Goal: Contribute content: Add original content to the website for others to see

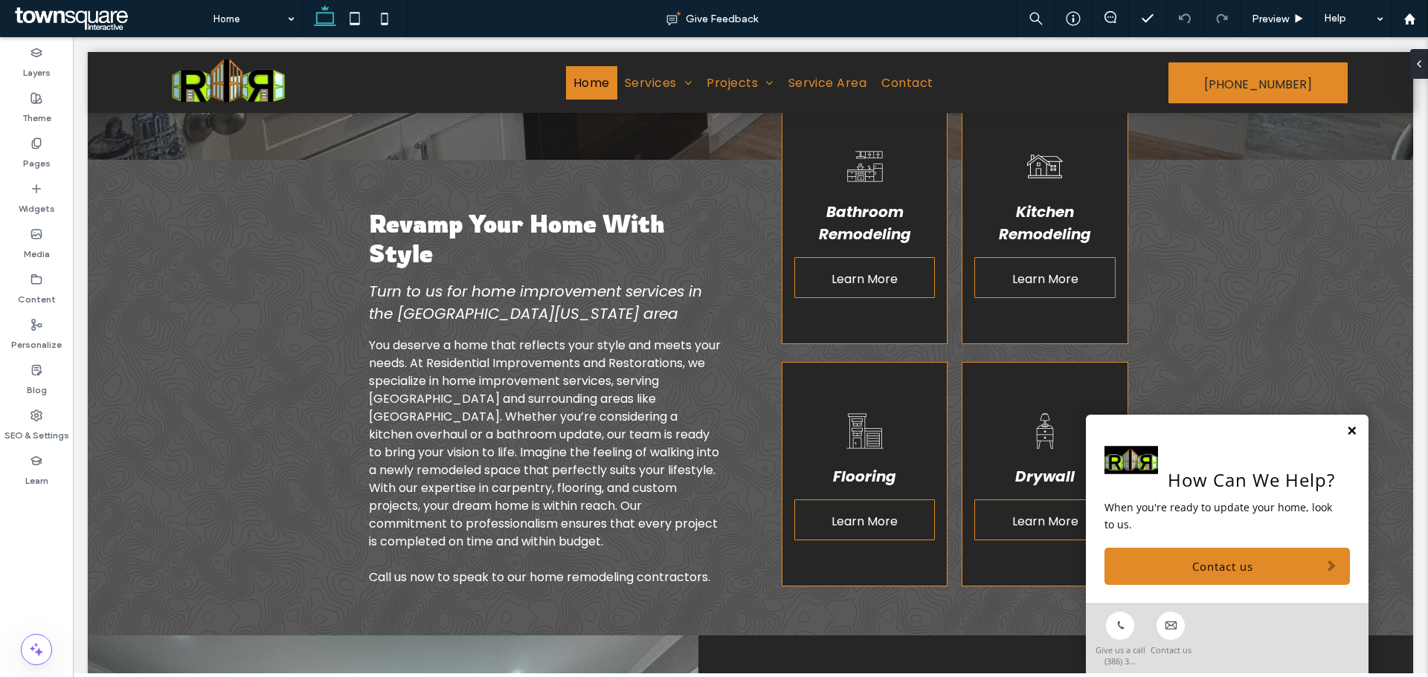
click at [1346, 432] on link at bounding box center [1351, 431] width 11 height 13
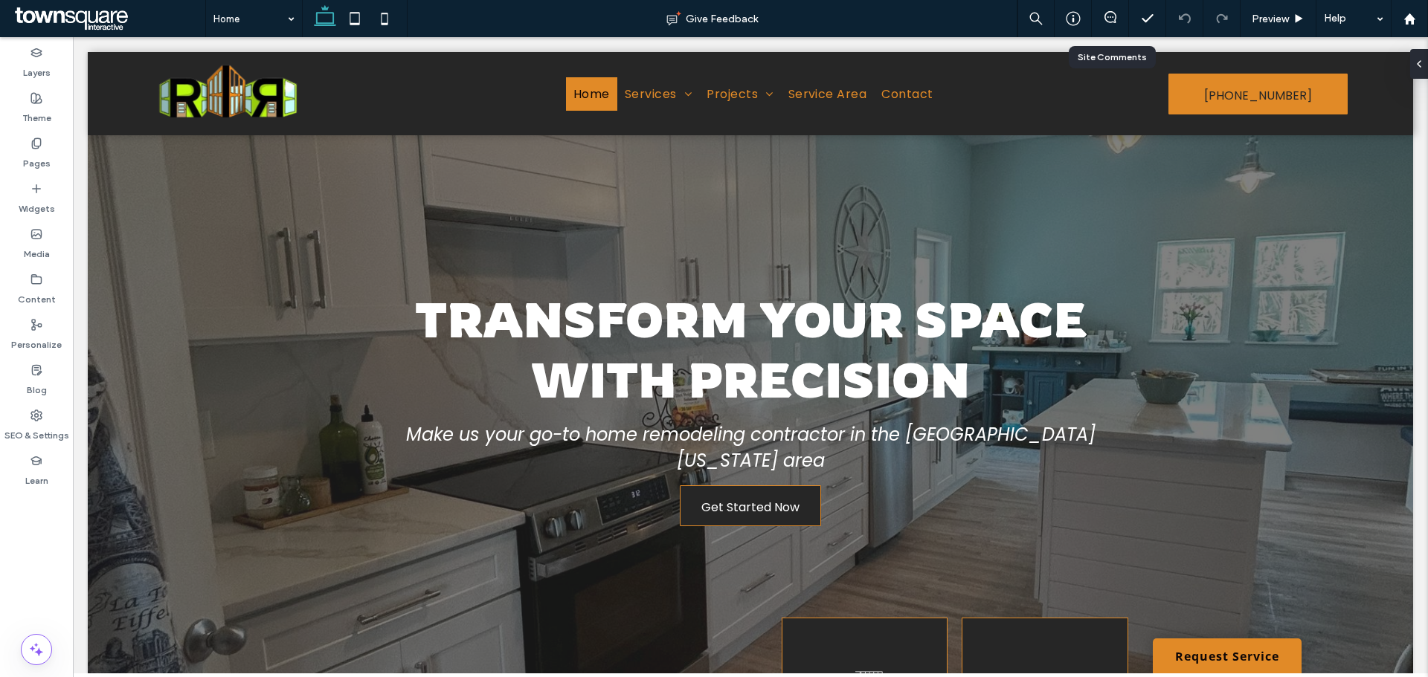
click at [1113, 28] on div at bounding box center [1110, 18] width 37 height 37
click at [1113, 18] on icon at bounding box center [1110, 17] width 12 height 12
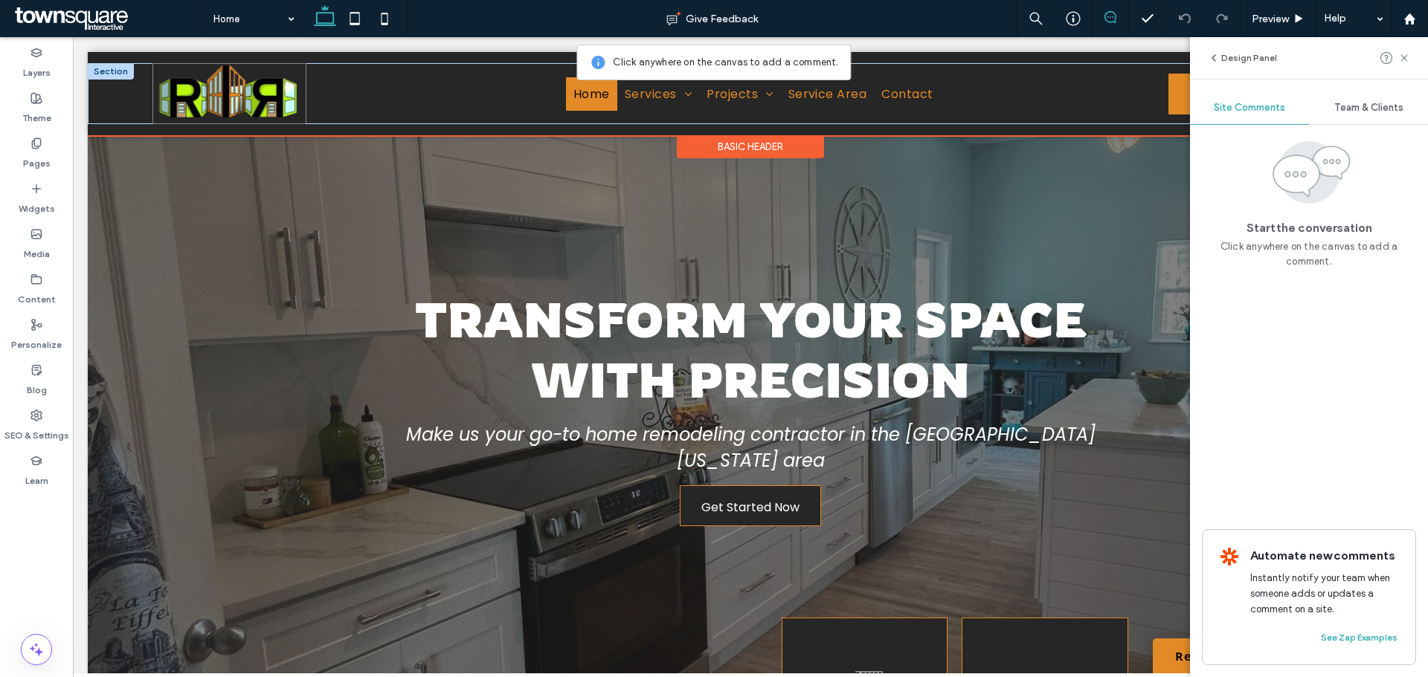
click at [260, 101] on img at bounding box center [229, 93] width 154 height 61
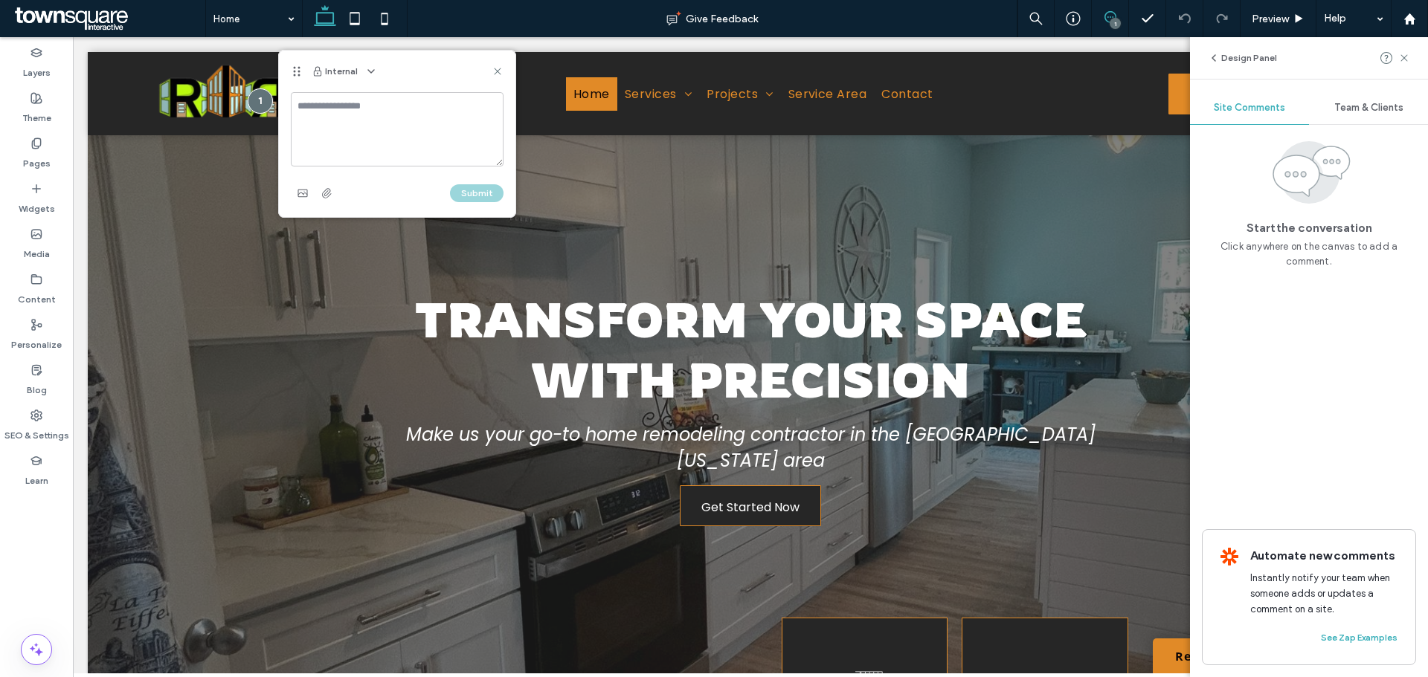
click at [359, 126] on textarea at bounding box center [397, 129] width 213 height 74
click at [318, 134] on textarea "**********" at bounding box center [397, 129] width 213 height 74
click at [452, 109] on textarea "**********" at bounding box center [397, 129] width 213 height 74
paste textarea "**********"
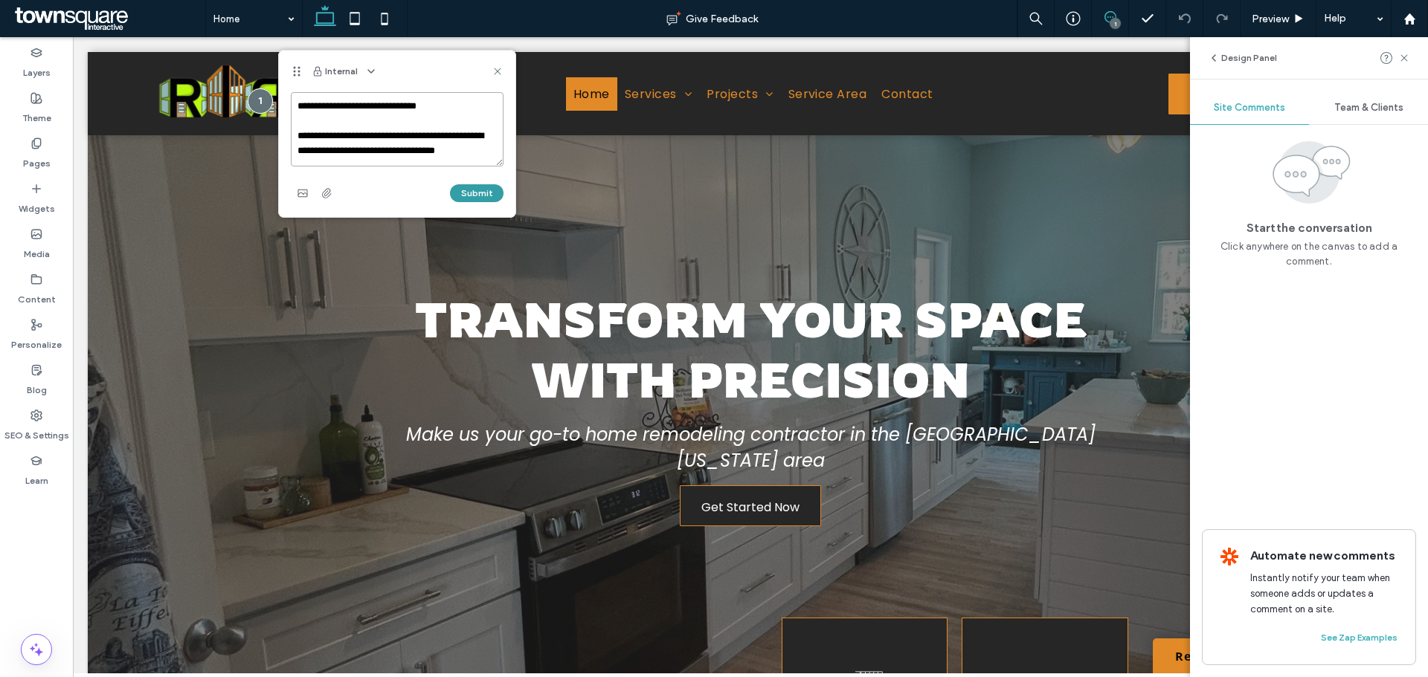
type textarea "**********"
click at [484, 193] on button "Submit" at bounding box center [477, 193] width 54 height 18
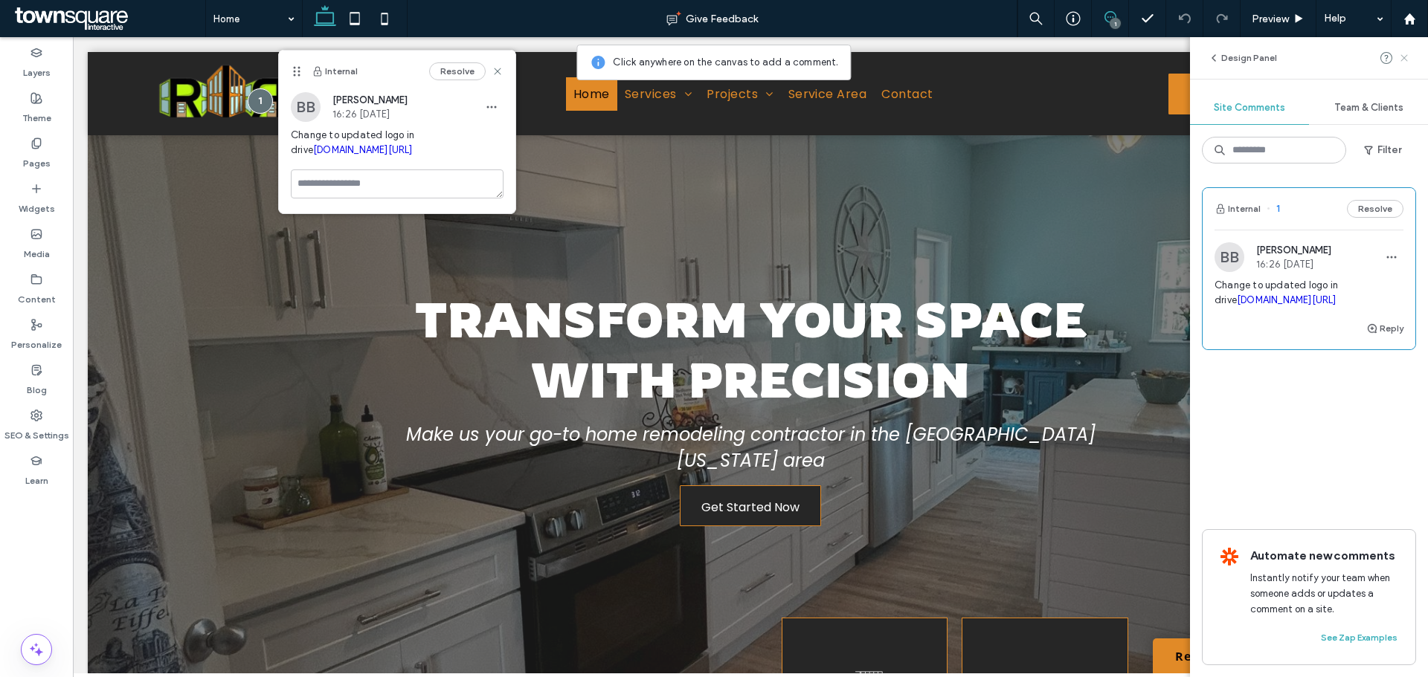
click at [1400, 58] on icon at bounding box center [1404, 58] width 12 height 12
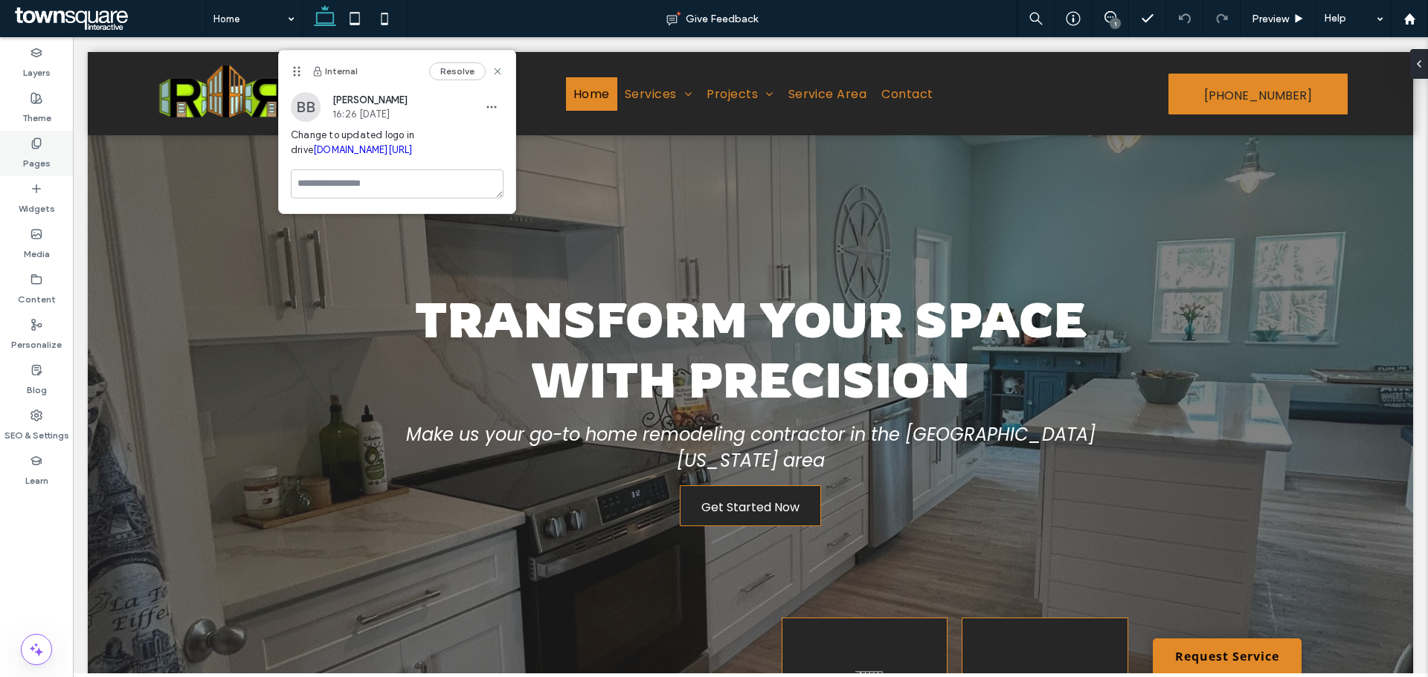
click at [28, 150] on label "Pages" at bounding box center [37, 159] width 28 height 21
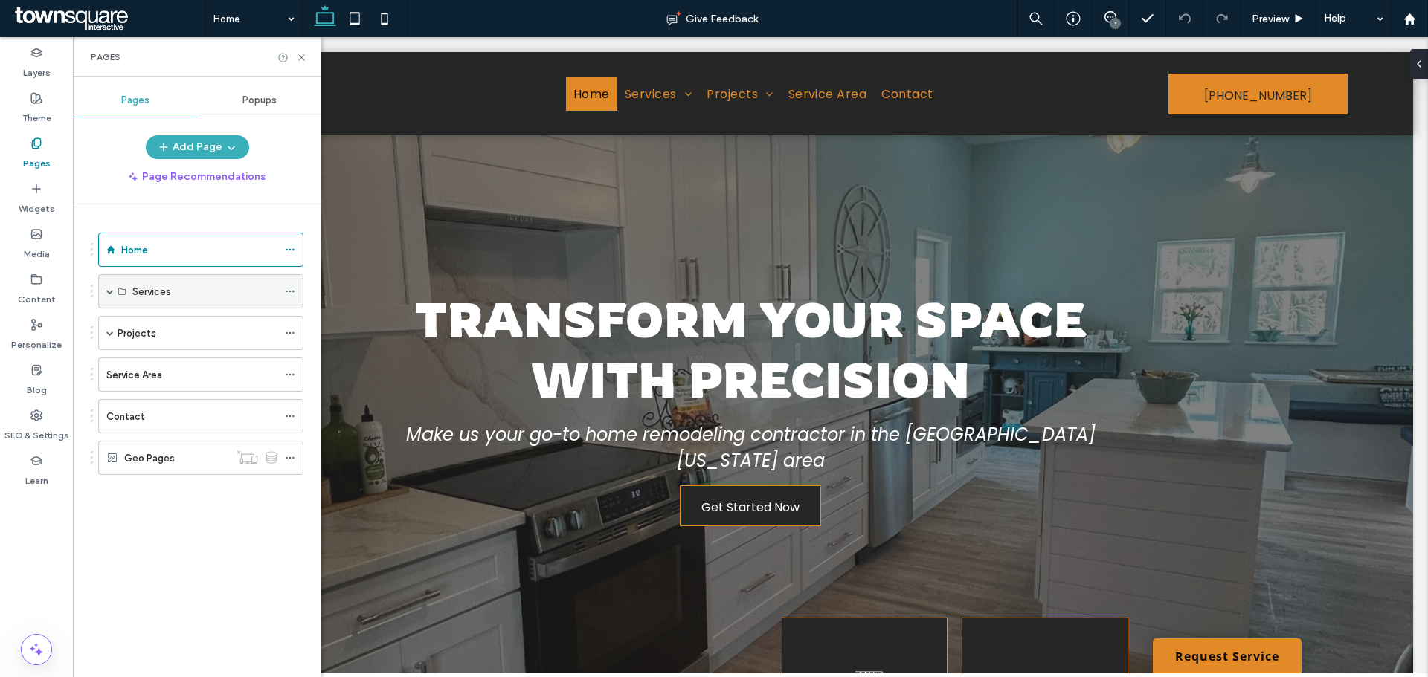
click at [145, 292] on label "Services" at bounding box center [151, 292] width 39 height 26
click at [114, 289] on div "Services" at bounding box center [200, 291] width 205 height 34
click at [110, 287] on span at bounding box center [109, 291] width 7 height 33
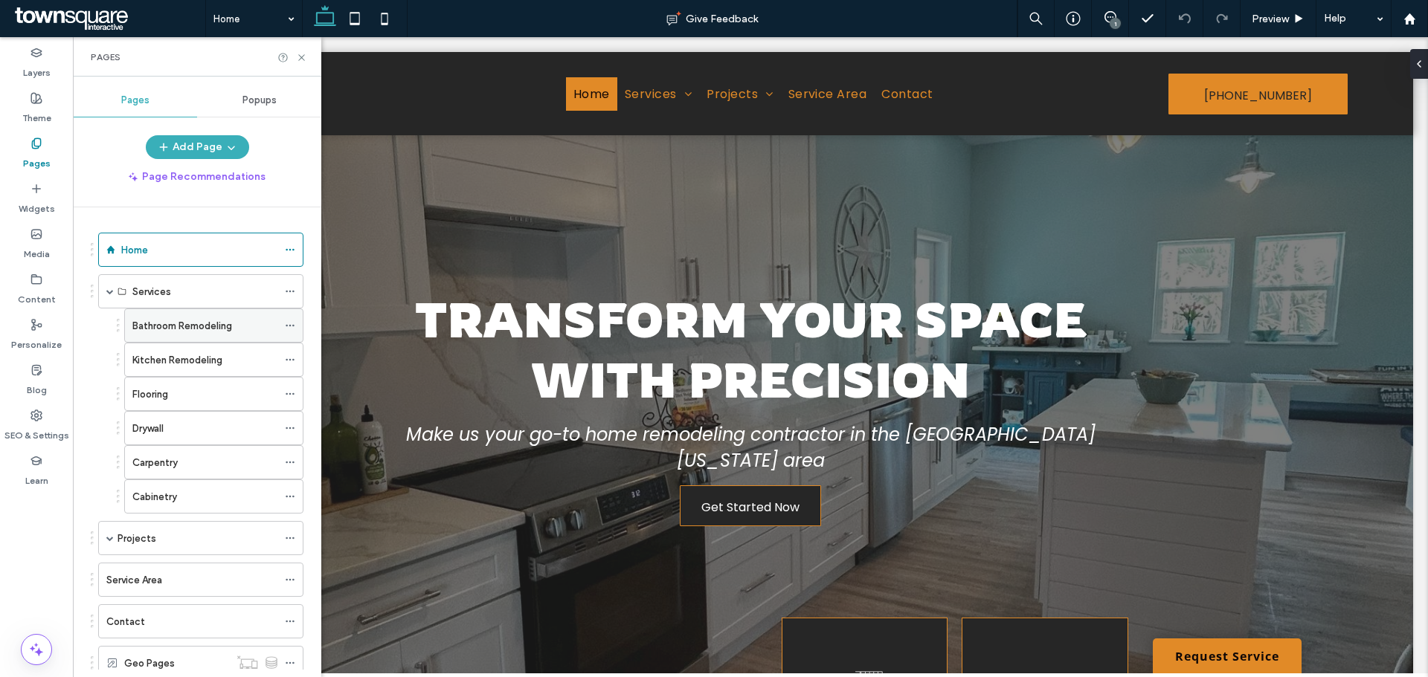
click at [178, 329] on label "Bathroom Remodeling" at bounding box center [182, 326] width 100 height 26
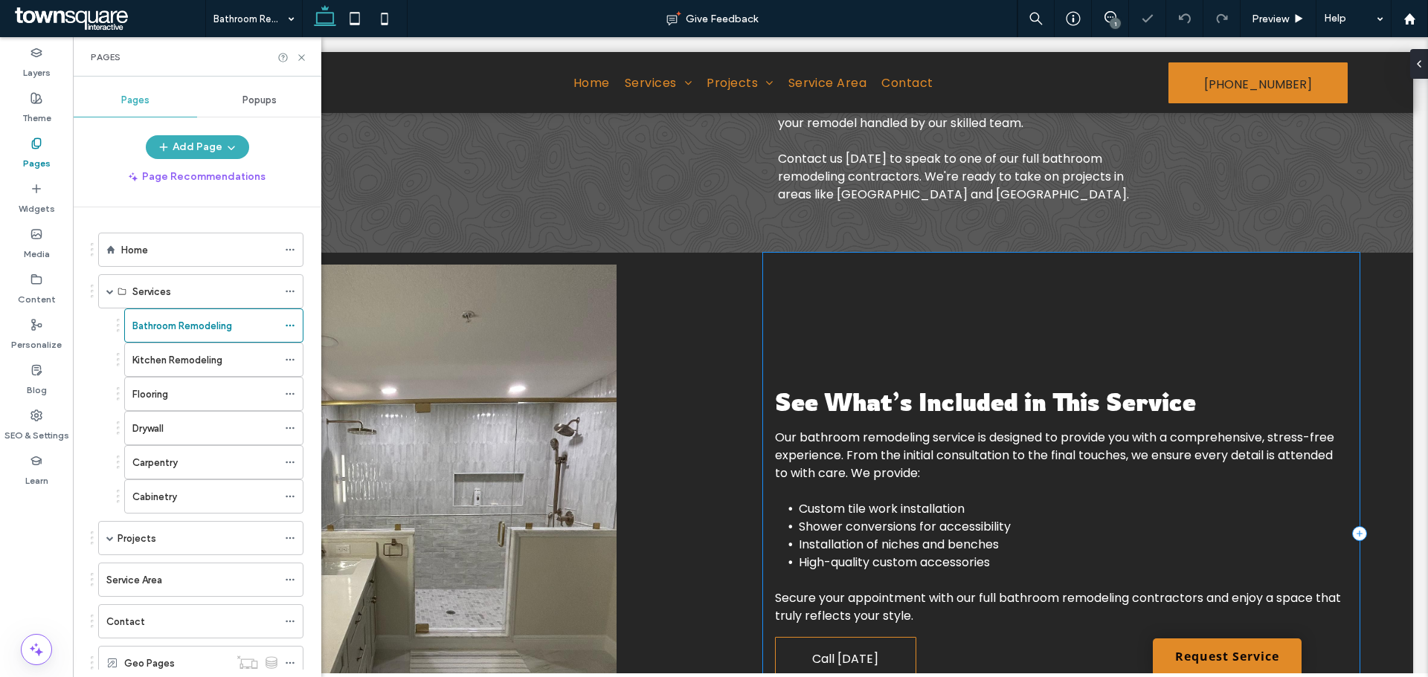
scroll to position [350, 0]
click at [1104, 19] on icon at bounding box center [1110, 17] width 12 height 12
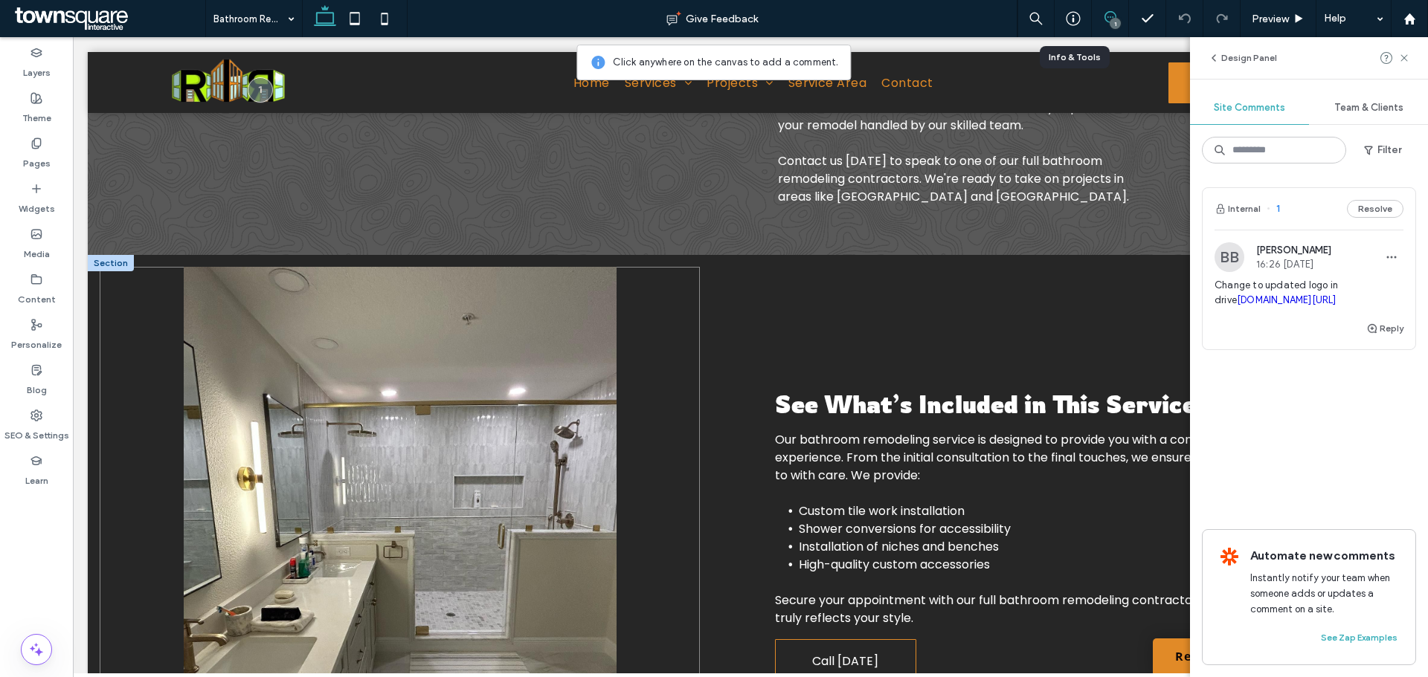
click at [441, 303] on img at bounding box center [400, 536] width 600 height 538
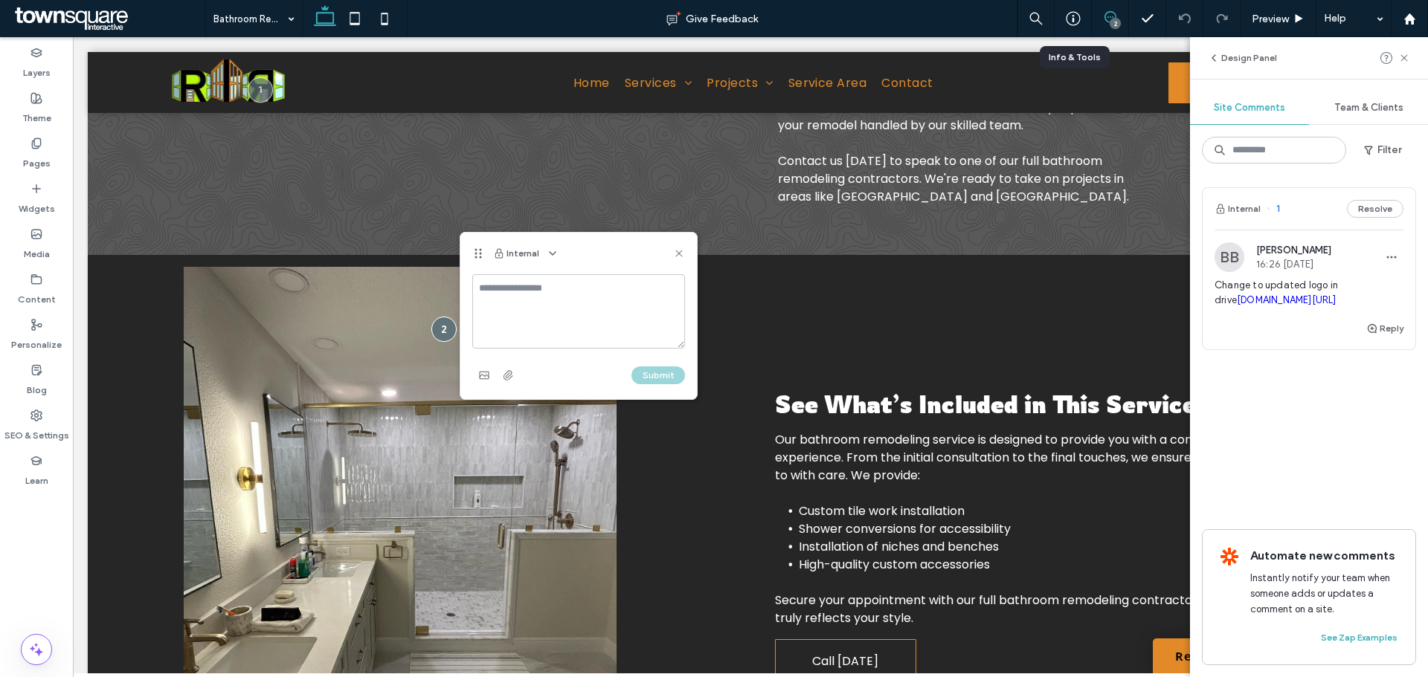
click at [570, 285] on textarea at bounding box center [578, 311] width 213 height 74
click at [602, 291] on textarea "**********" at bounding box center [578, 311] width 213 height 74
drag, startPoint x: 643, startPoint y: 292, endPoint x: 468, endPoint y: 288, distance: 174.8
click at [468, 288] on div "**********" at bounding box center [578, 336] width 236 height 125
click at [631, 288] on textarea "**********" at bounding box center [578, 311] width 213 height 74
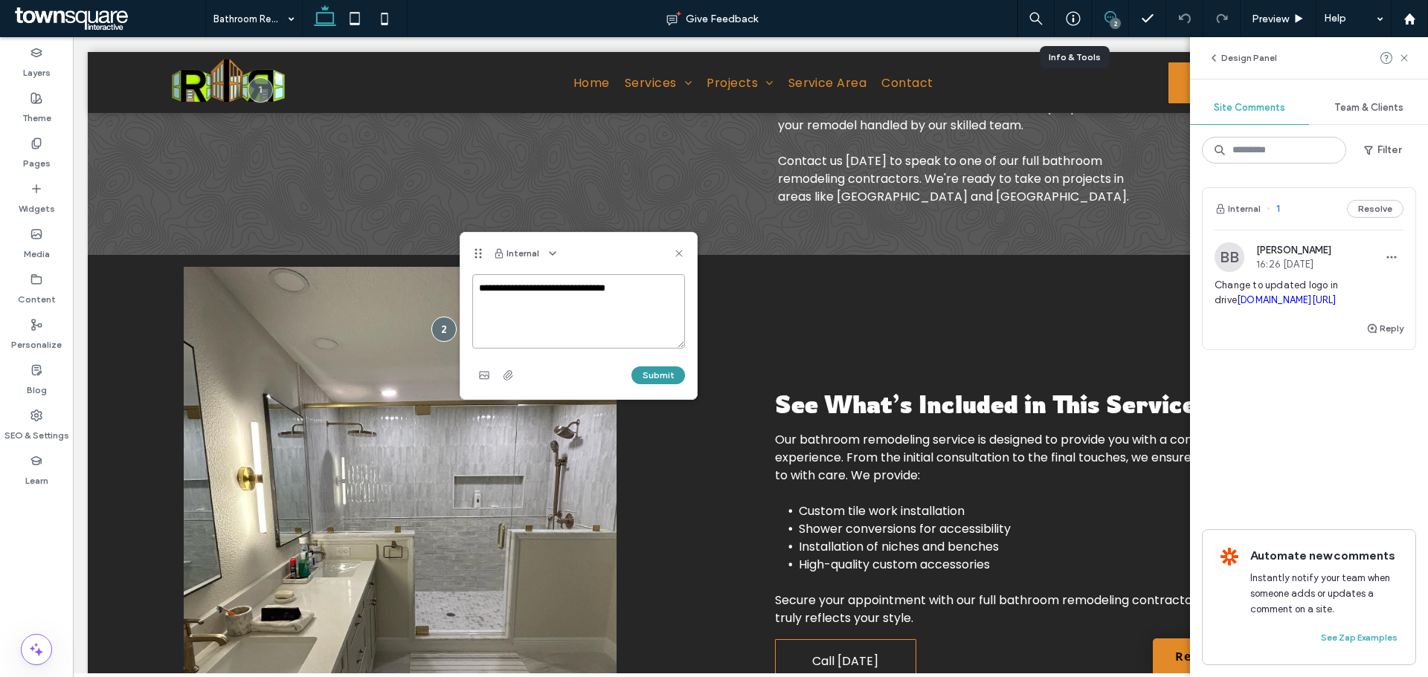
type textarea "**********"
click at [655, 376] on button "Submit" at bounding box center [658, 376] width 54 height 18
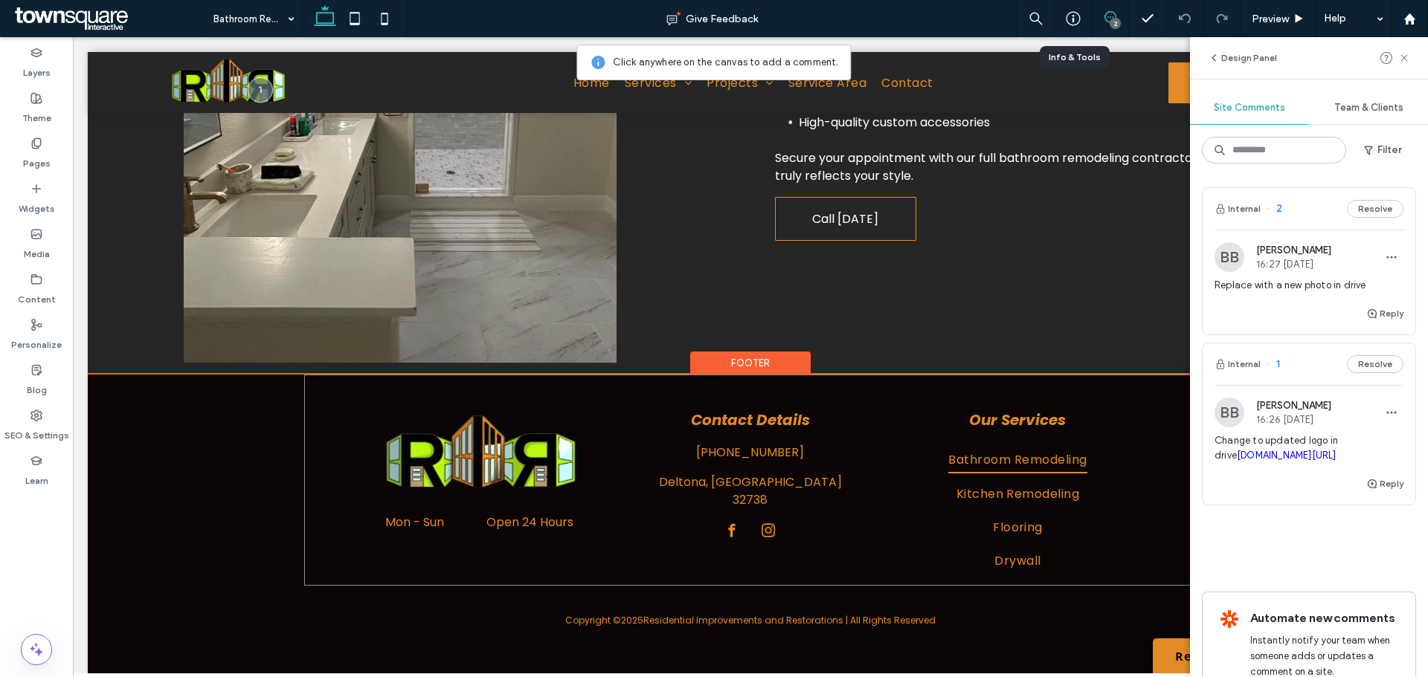
scroll to position [793, 0]
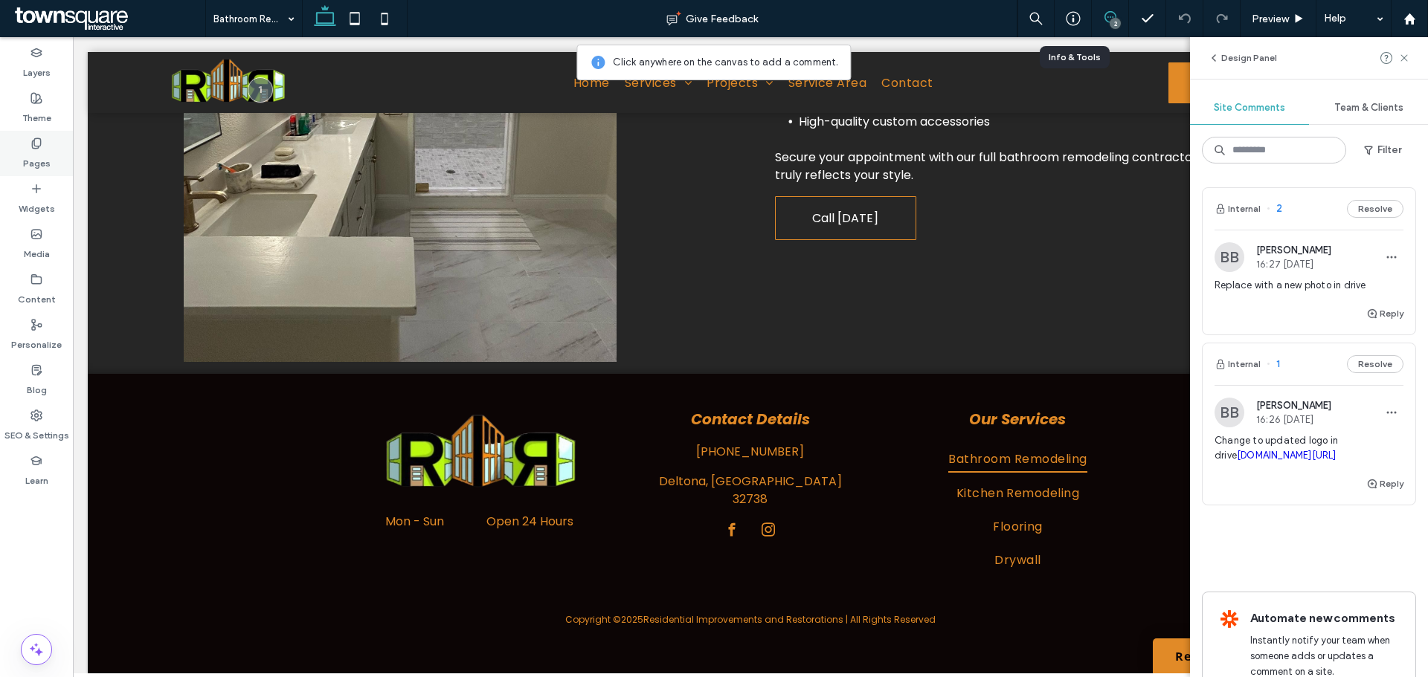
click at [33, 136] on div "Pages" at bounding box center [36, 153] width 73 height 45
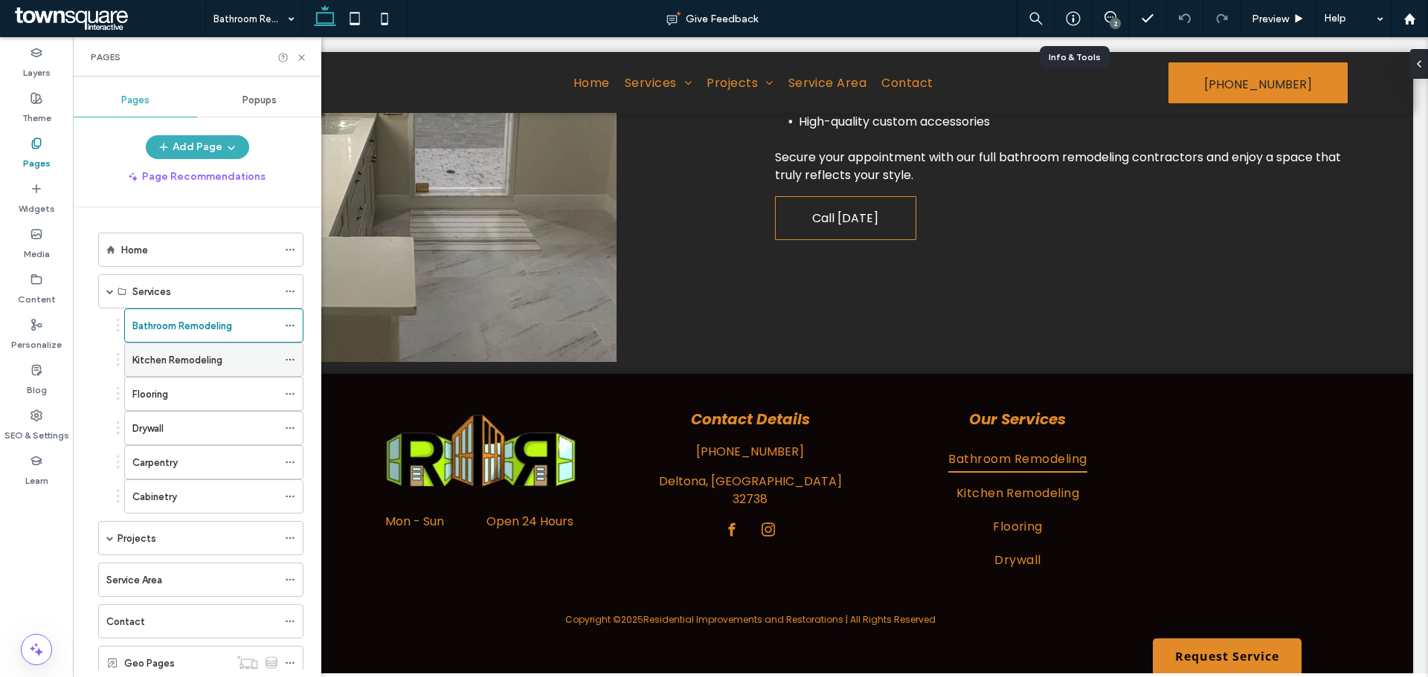
click at [184, 361] on label "Kitchen Remodeling" at bounding box center [177, 360] width 90 height 26
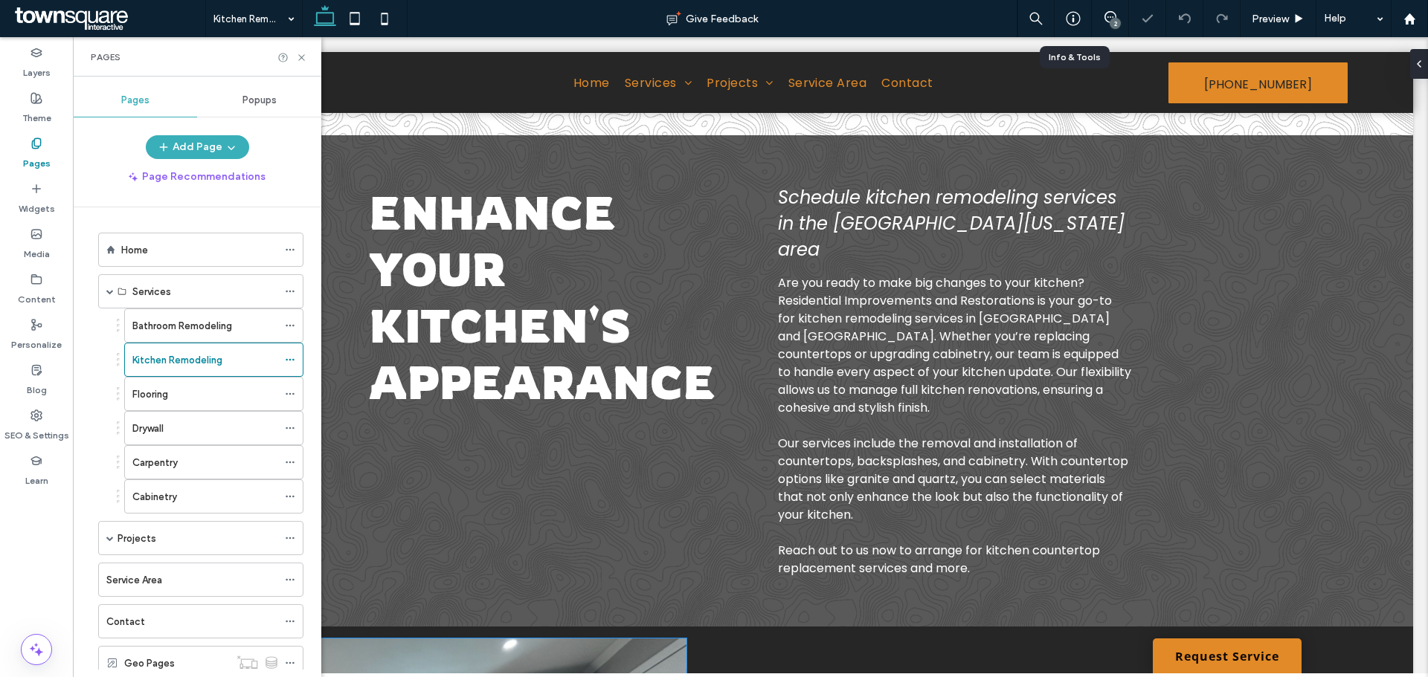
scroll to position [372, 0]
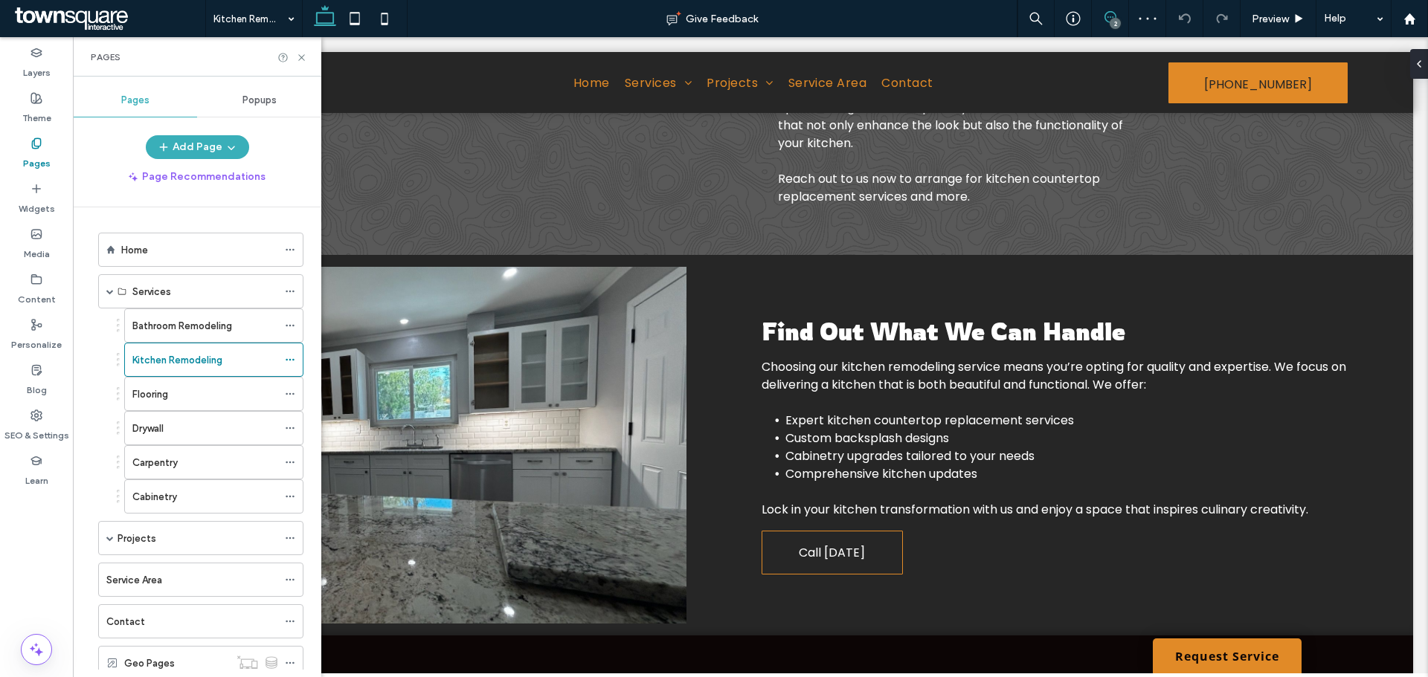
click at [1115, 15] on use at bounding box center [1110, 17] width 12 height 12
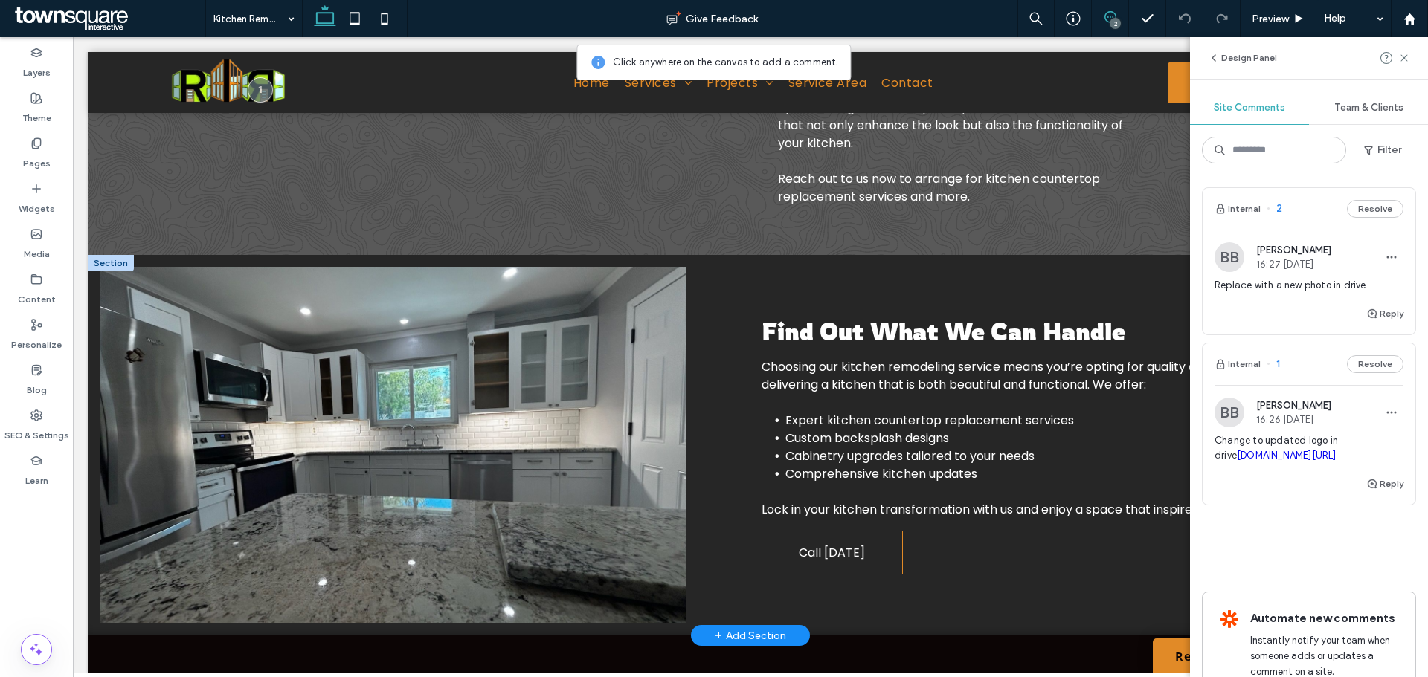
click at [370, 267] on img at bounding box center [393, 445] width 587 height 357
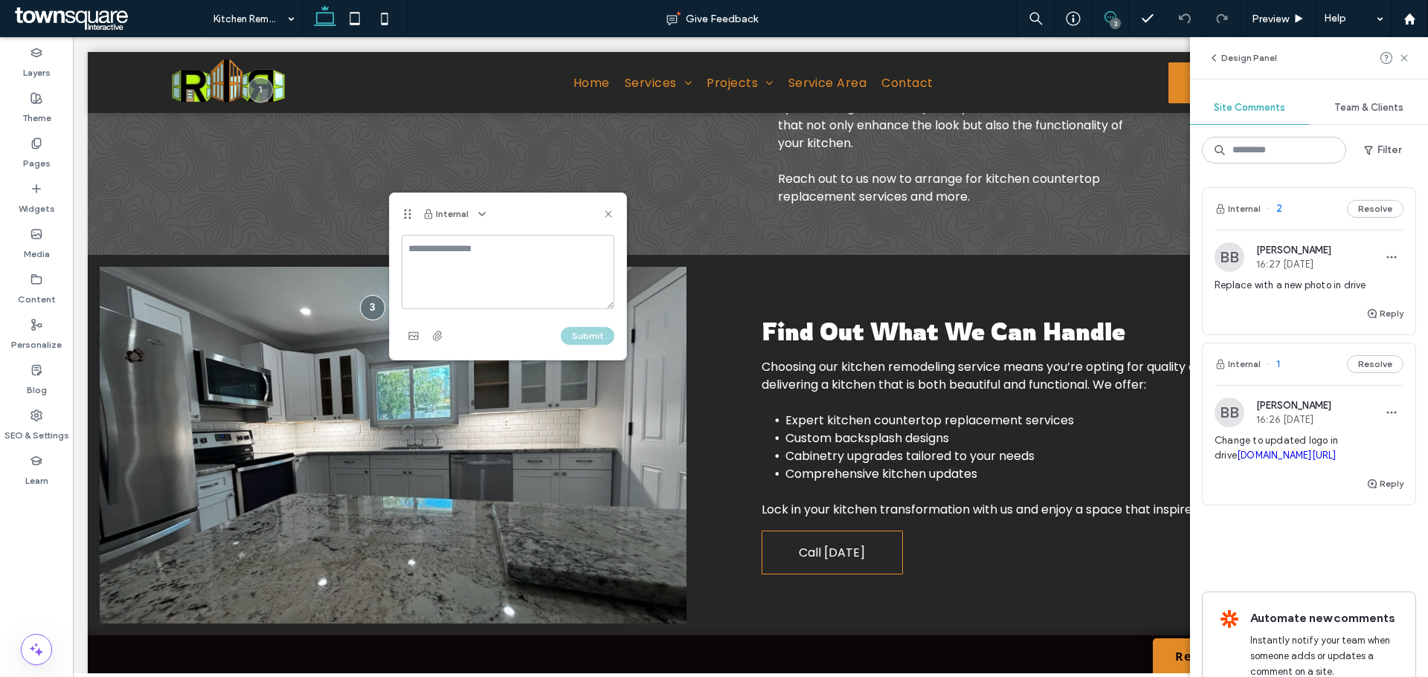
click at [455, 265] on textarea at bounding box center [508, 272] width 213 height 74
type textarea "**********"
click at [579, 338] on button "Submit" at bounding box center [588, 336] width 54 height 18
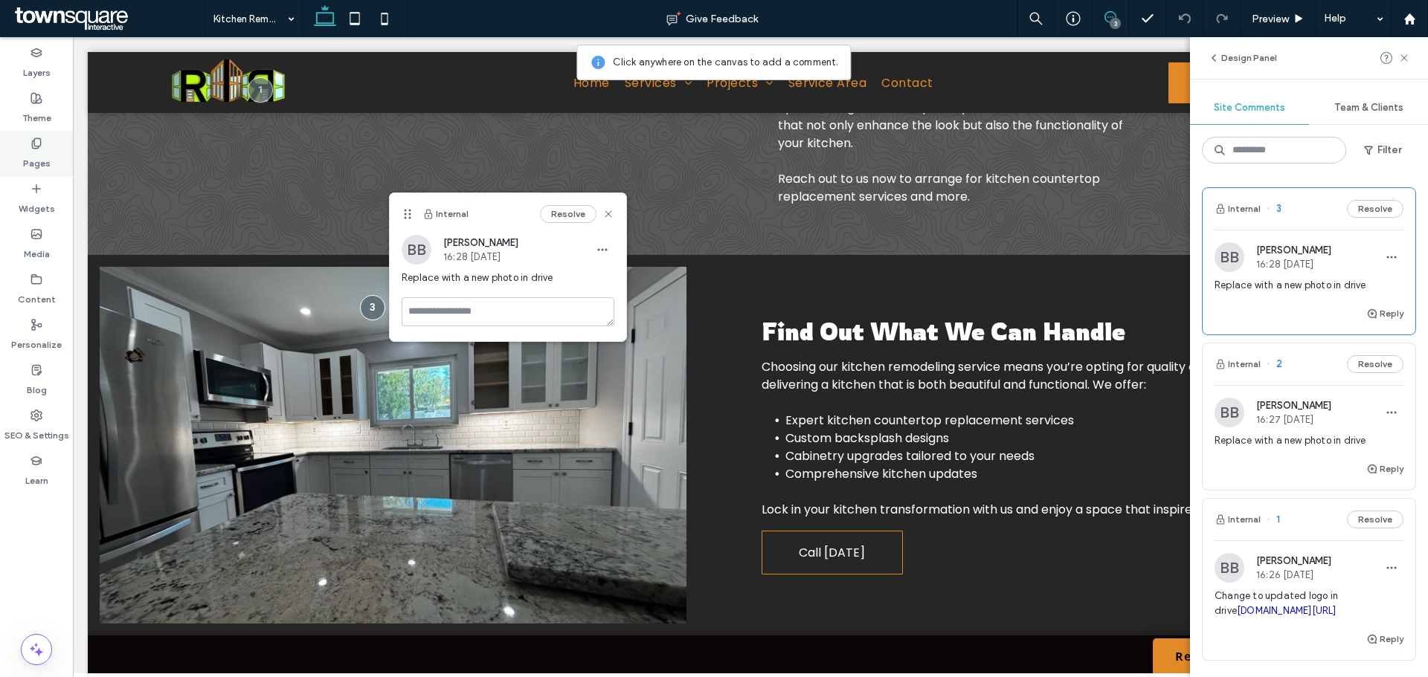
click at [37, 149] on label "Pages" at bounding box center [37, 159] width 28 height 21
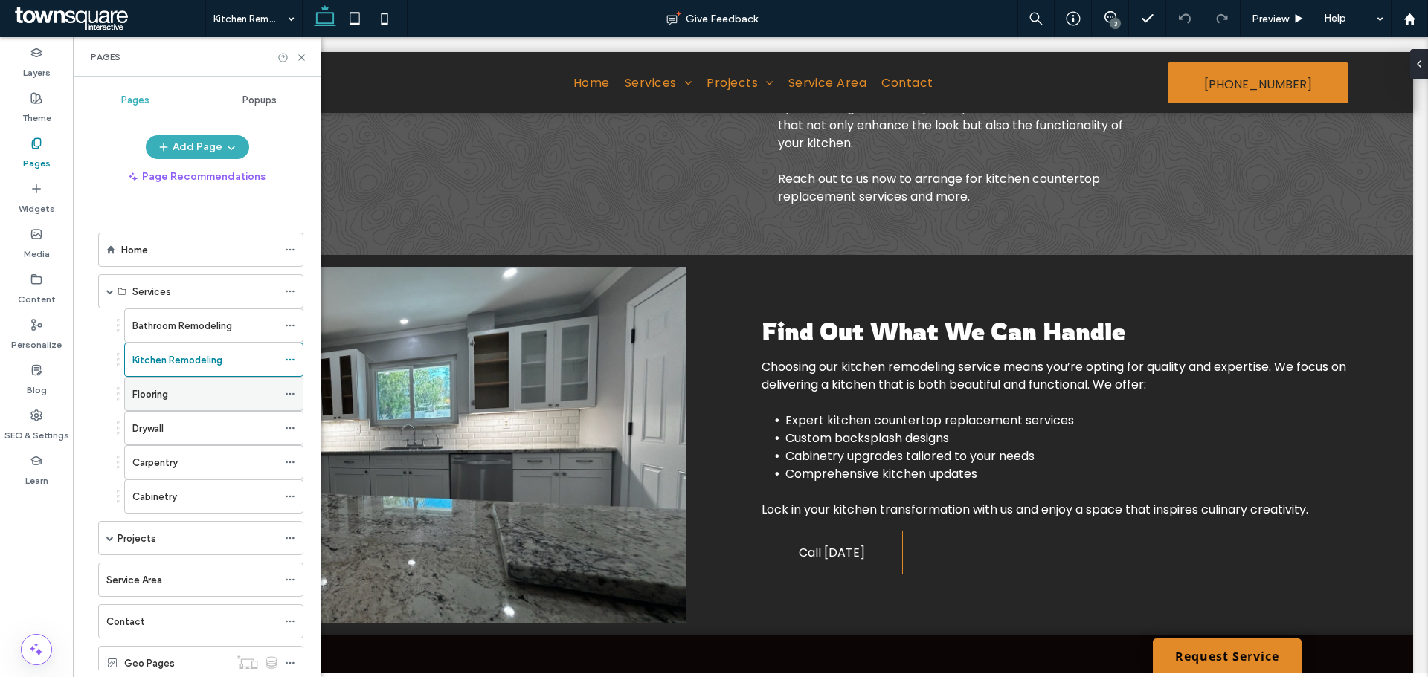
click at [178, 387] on div "Flooring" at bounding box center [204, 395] width 145 height 16
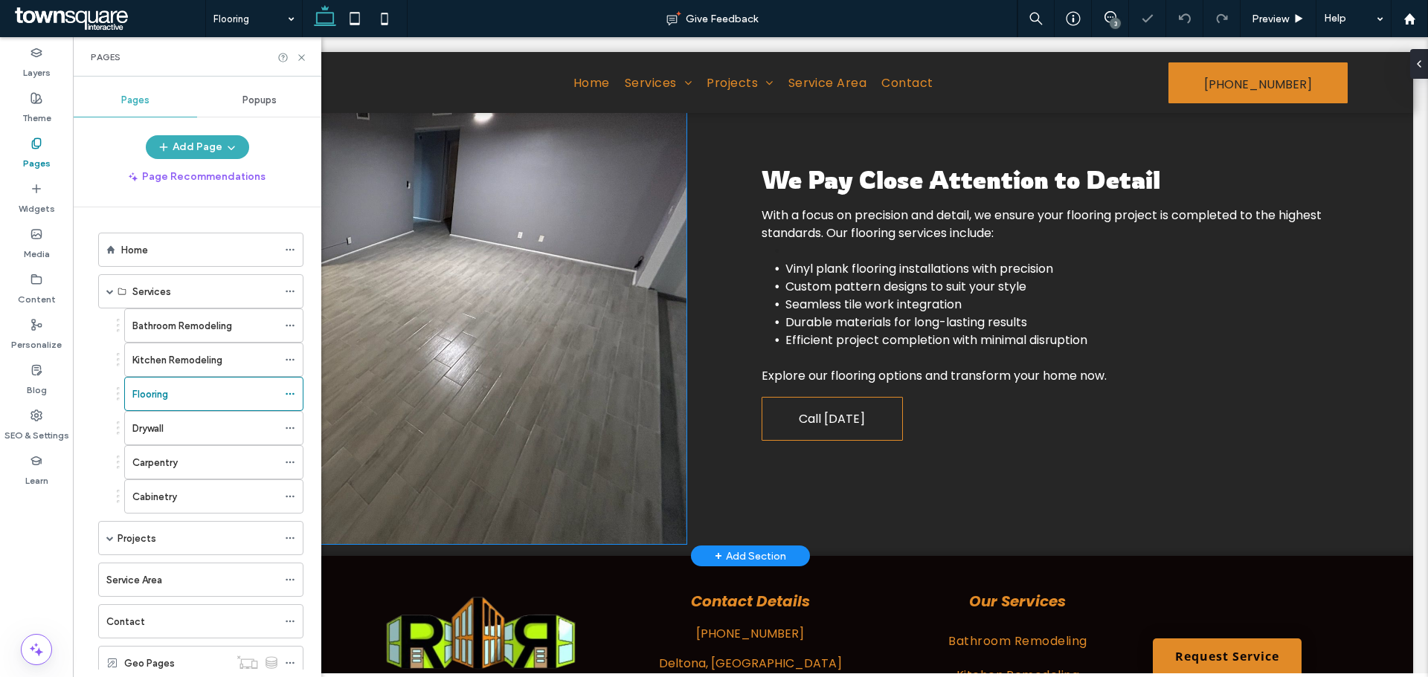
scroll to position [446, 0]
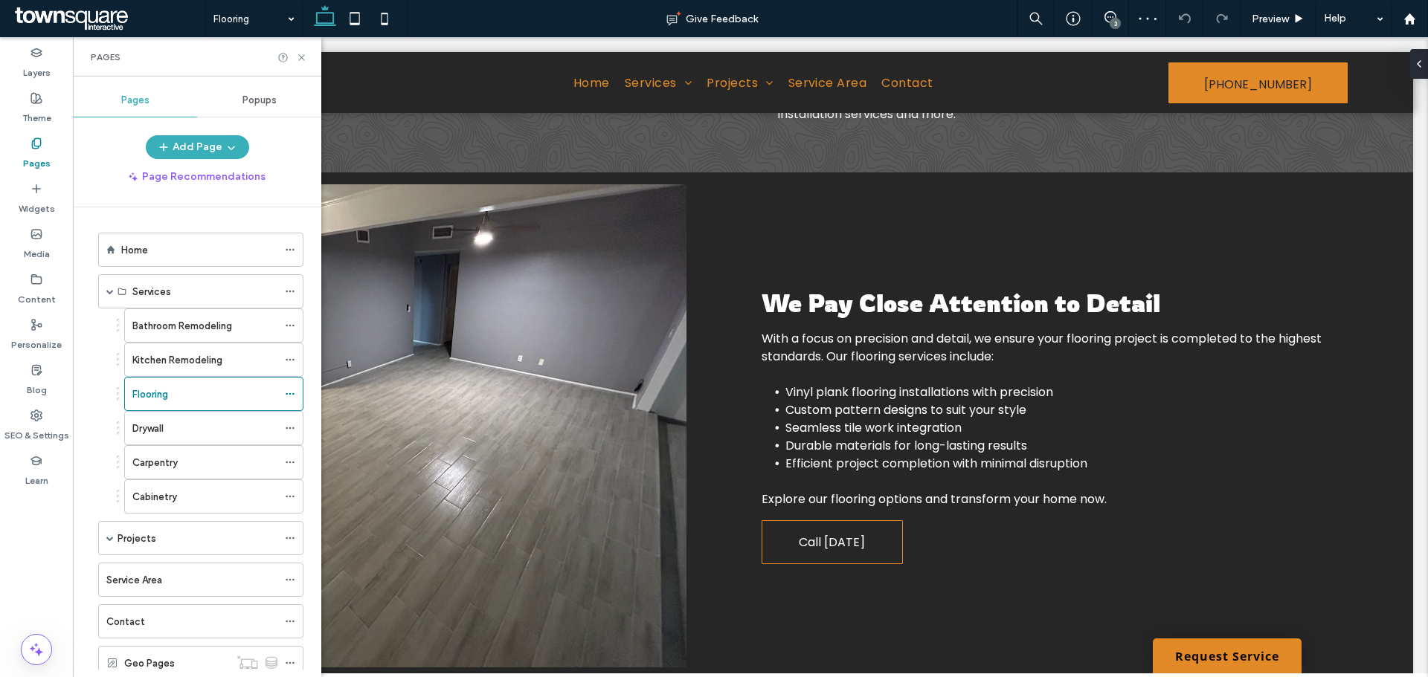
click at [1110, 22] on div "3" at bounding box center [1115, 23] width 11 height 11
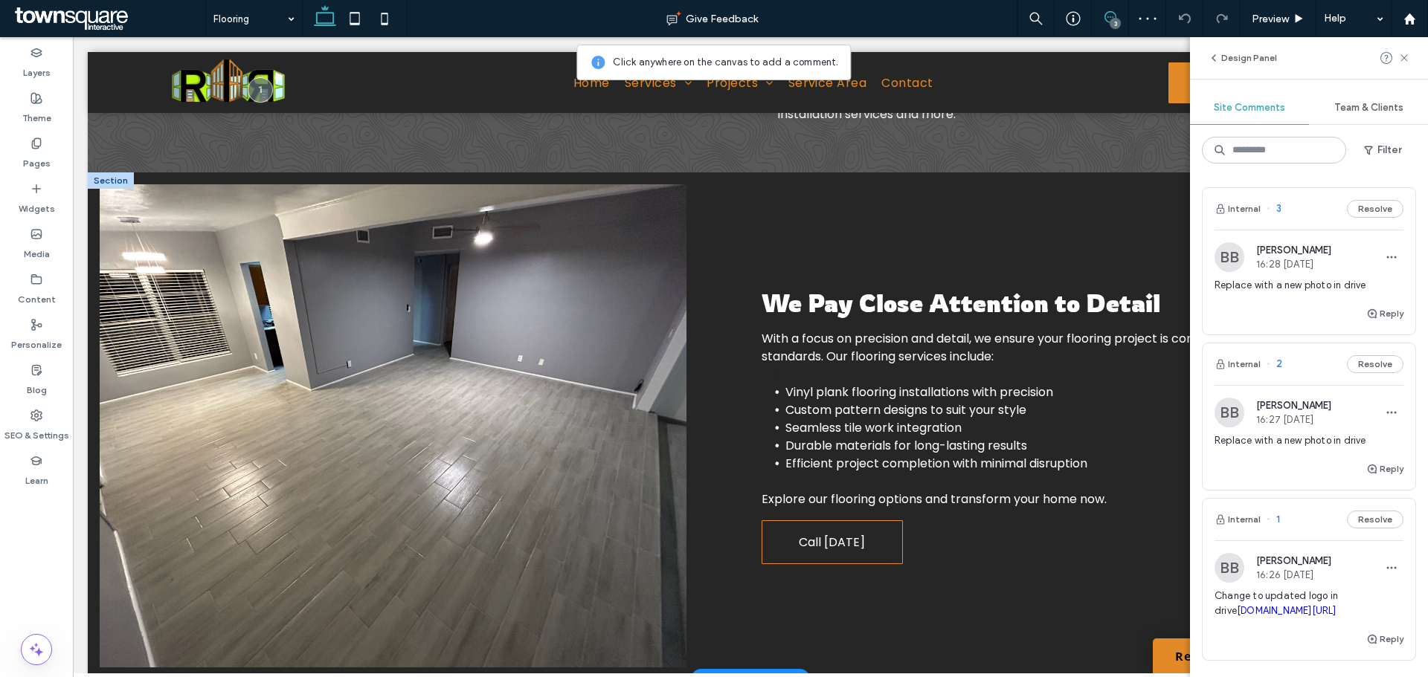
click at [459, 312] on img at bounding box center [393, 425] width 587 height 483
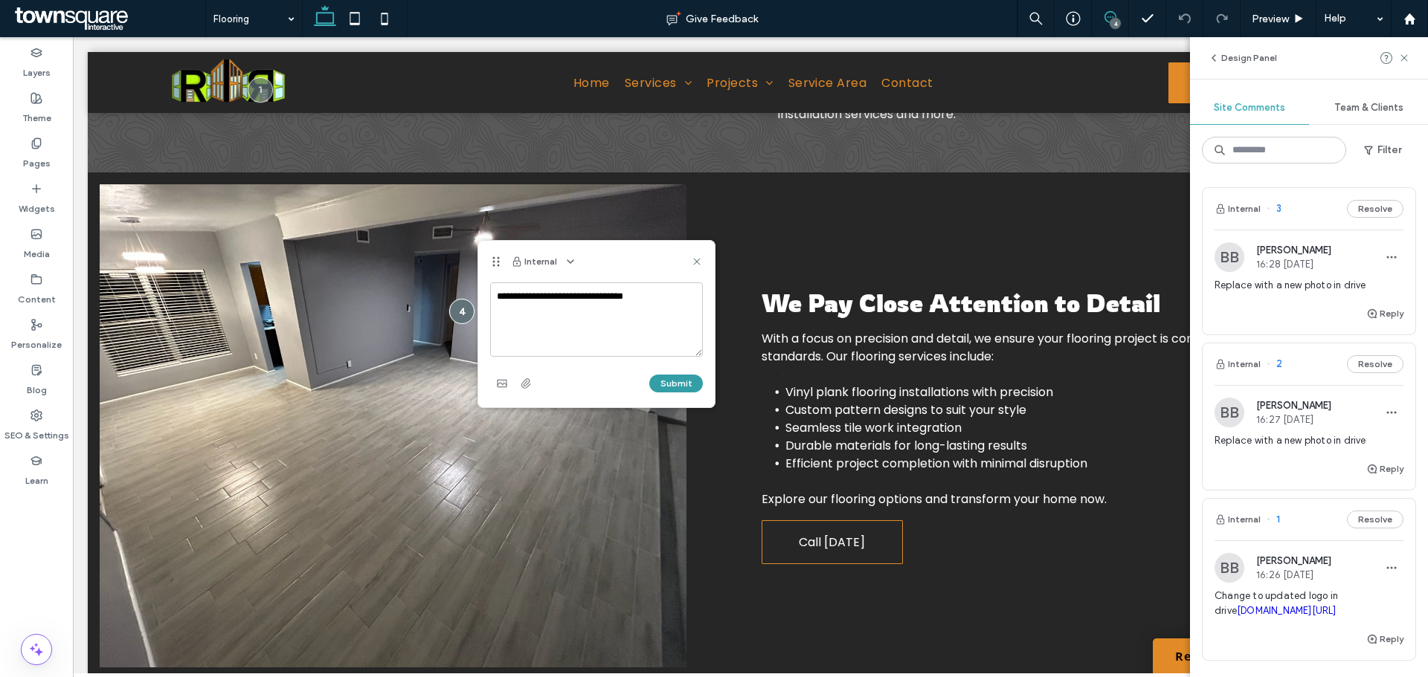
type textarea "**********"
click at [684, 378] on button "Submit" at bounding box center [676, 384] width 54 height 18
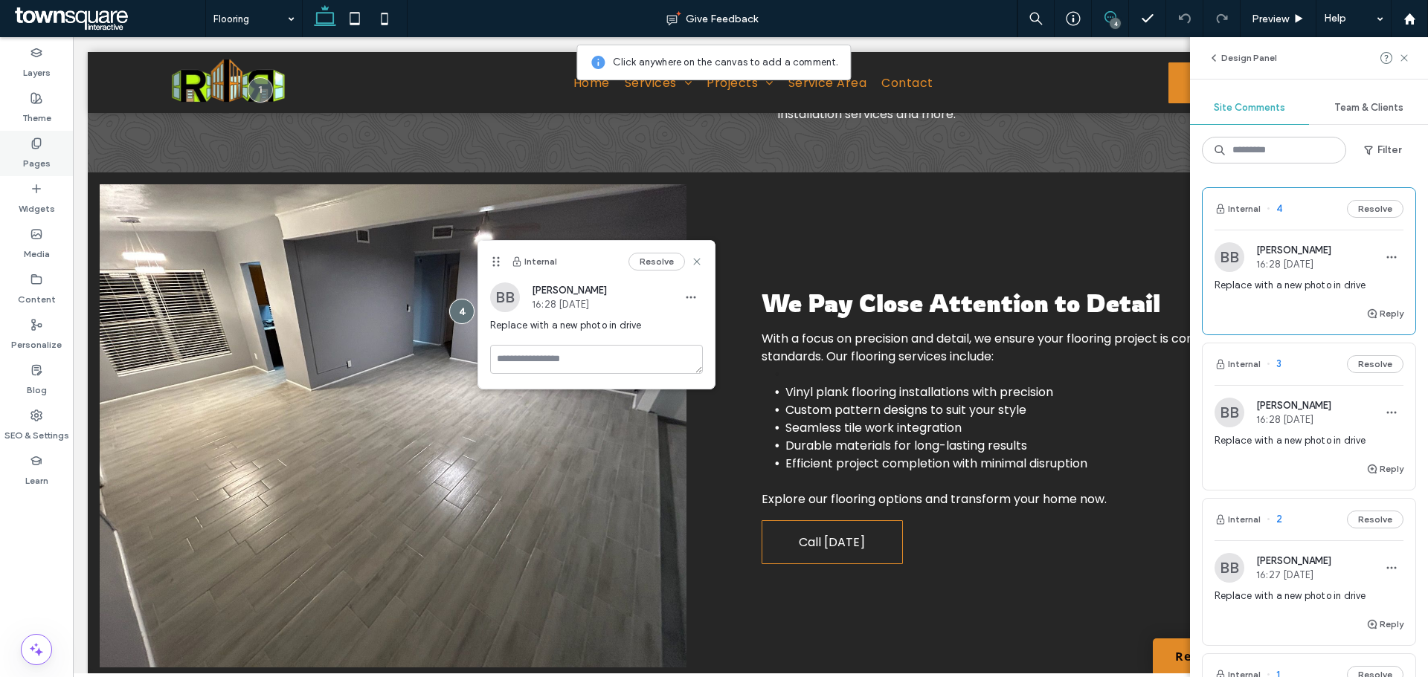
click at [41, 153] on label "Pages" at bounding box center [37, 159] width 28 height 21
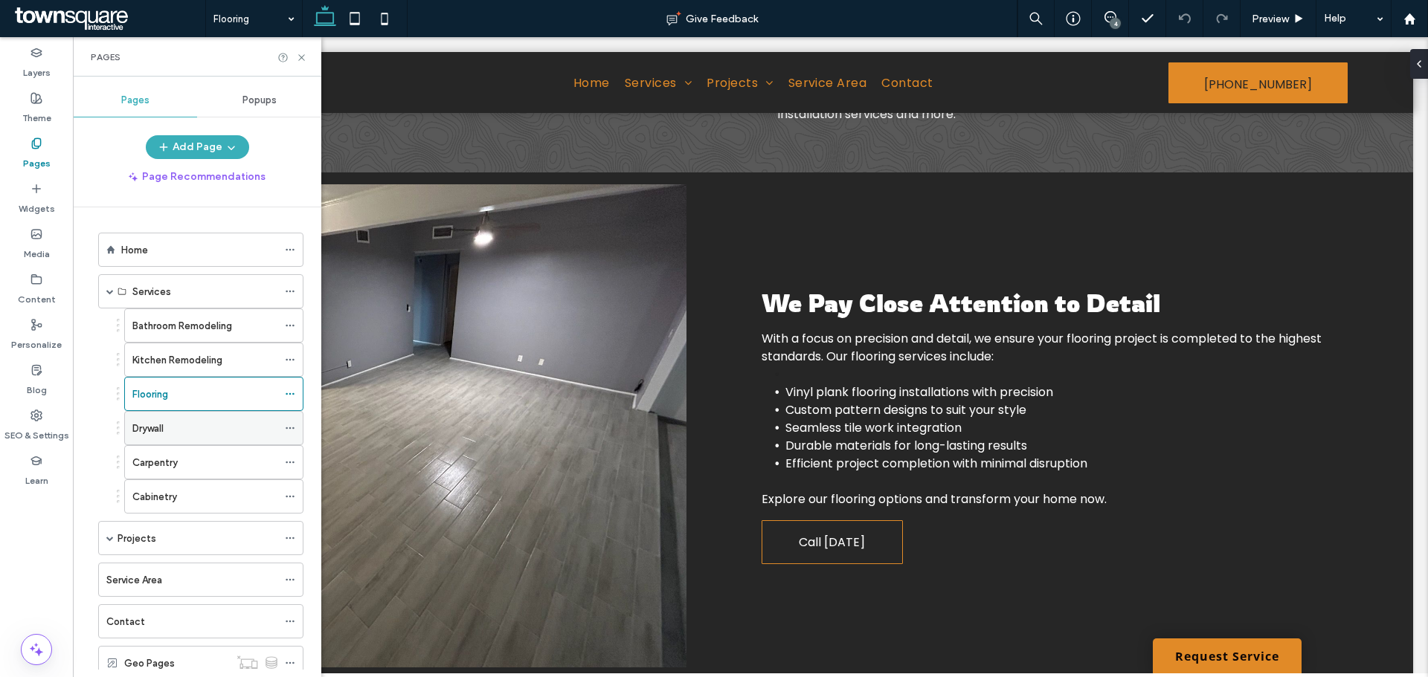
click at [165, 437] on div "Drywall" at bounding box center [204, 428] width 145 height 33
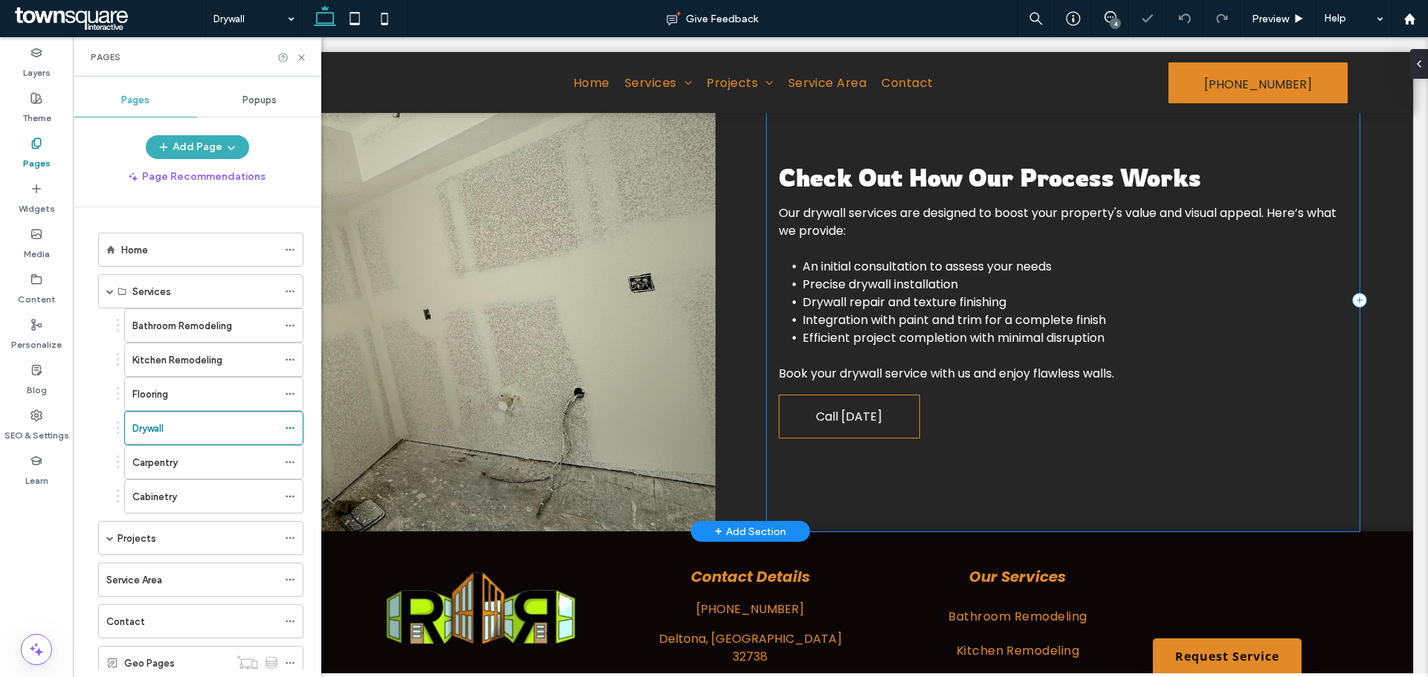
scroll to position [595, 0]
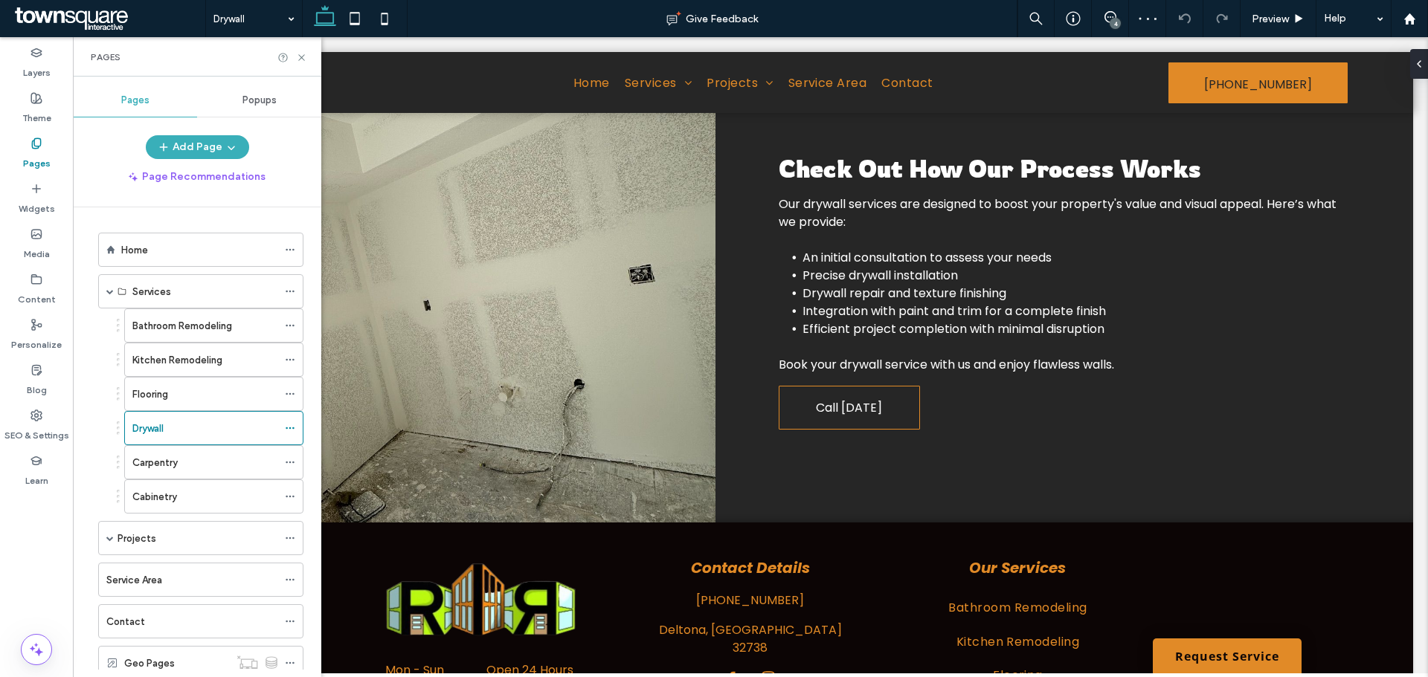
drag, startPoint x: 1110, startPoint y: 24, endPoint x: 817, endPoint y: 51, distance: 293.5
click at [1110, 24] on div "4" at bounding box center [1115, 23] width 11 height 11
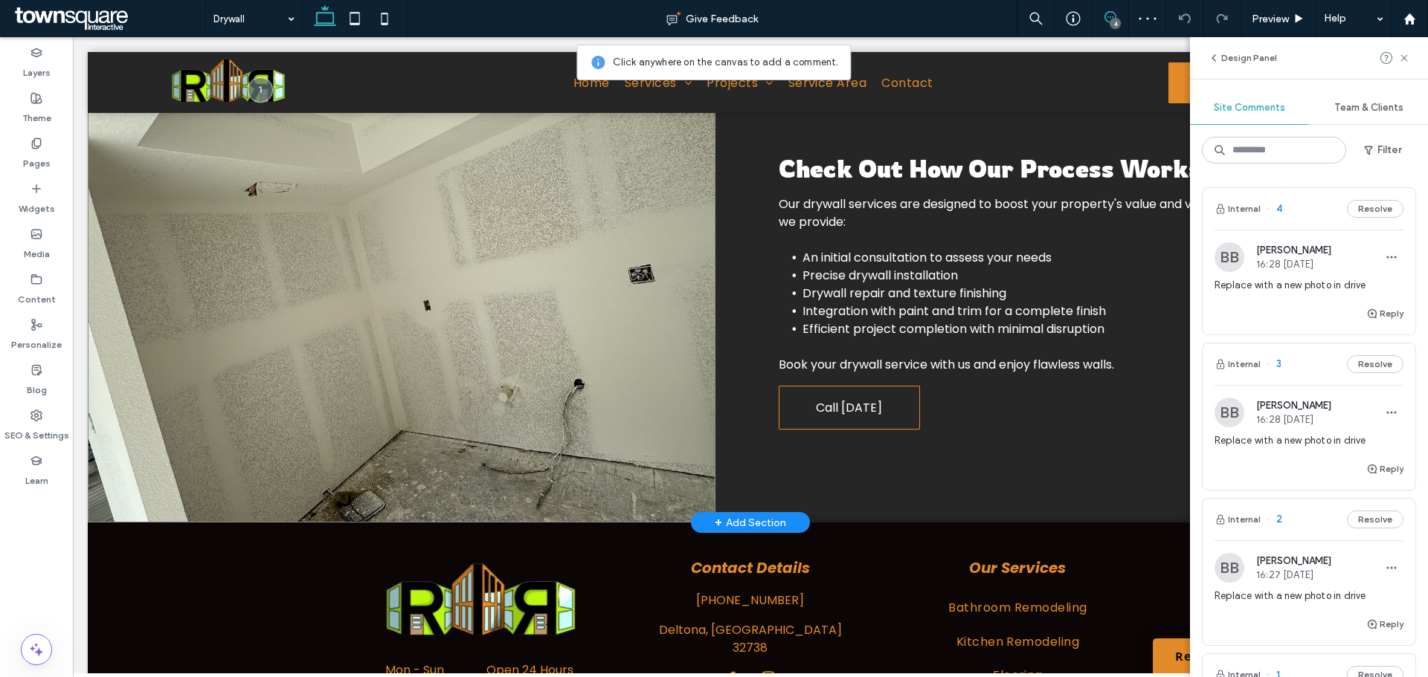
click at [455, 235] on span at bounding box center [402, 291] width 628 height 463
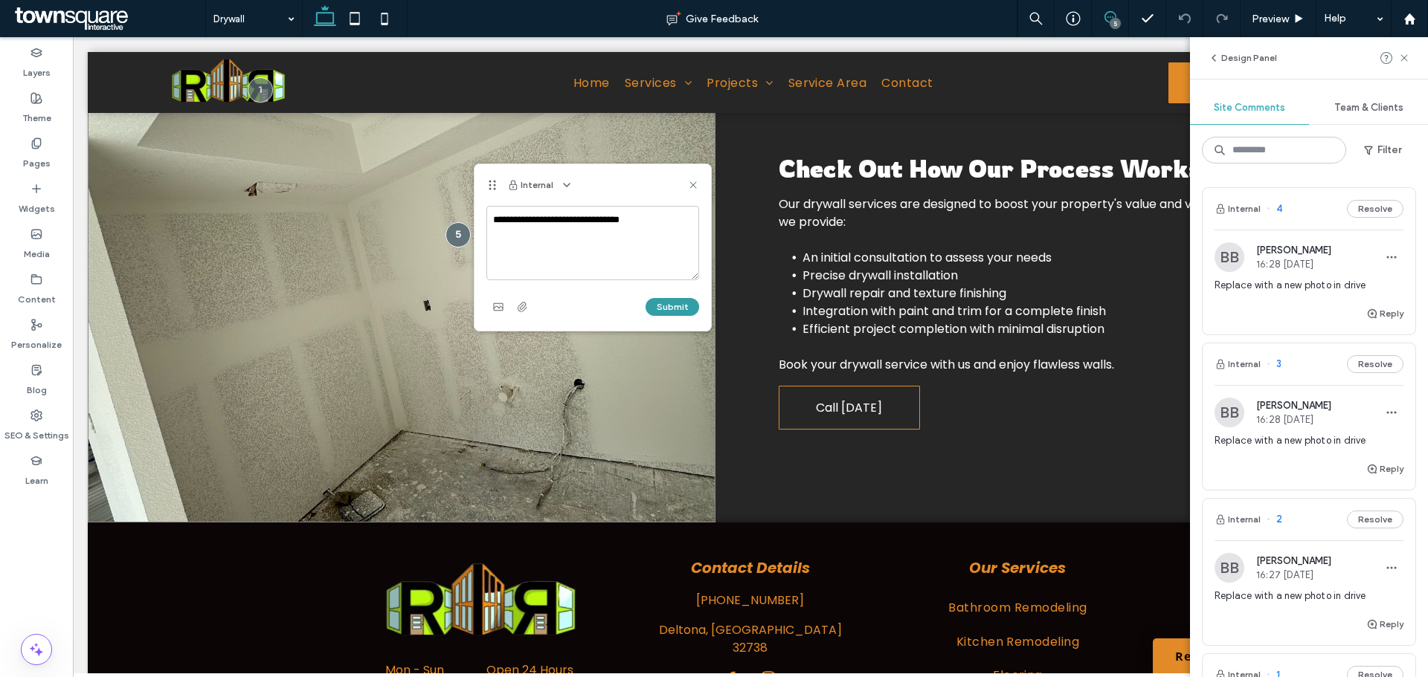
type textarea "**********"
click at [654, 307] on button "Submit" at bounding box center [673, 307] width 54 height 18
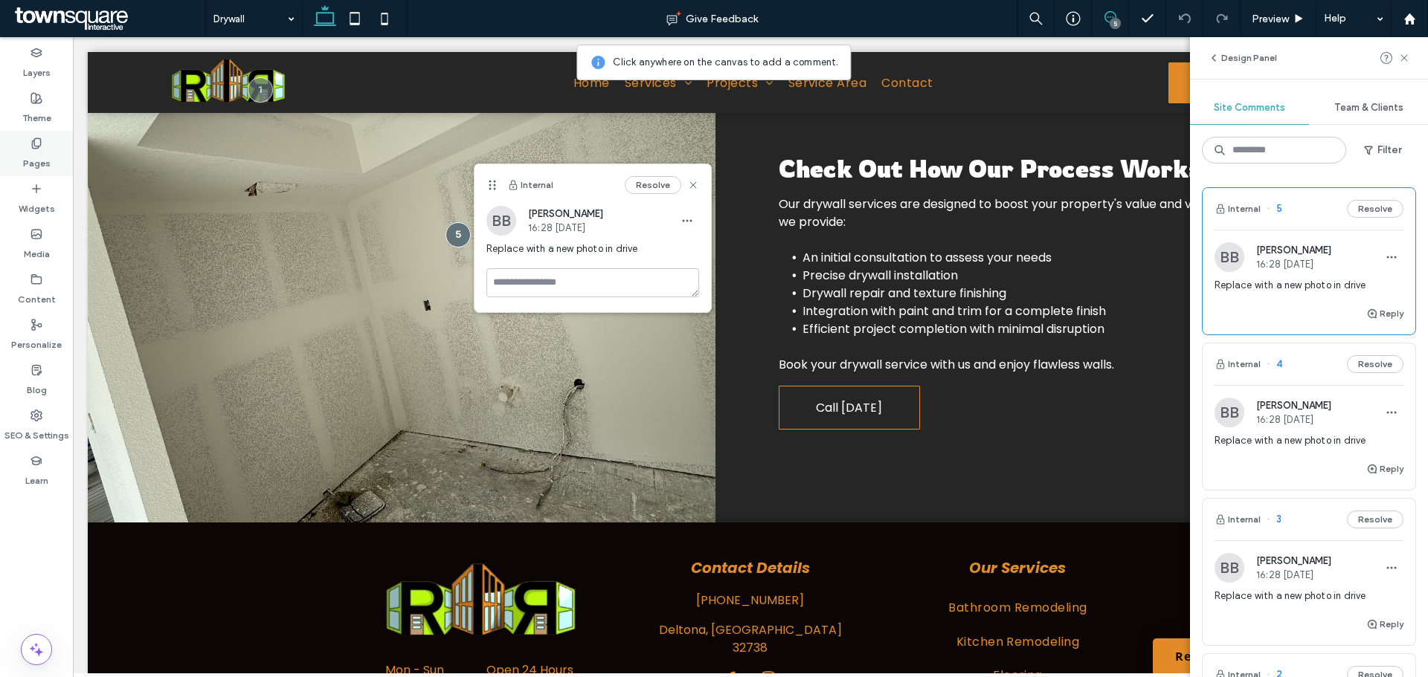
click at [27, 149] on label "Pages" at bounding box center [37, 159] width 28 height 21
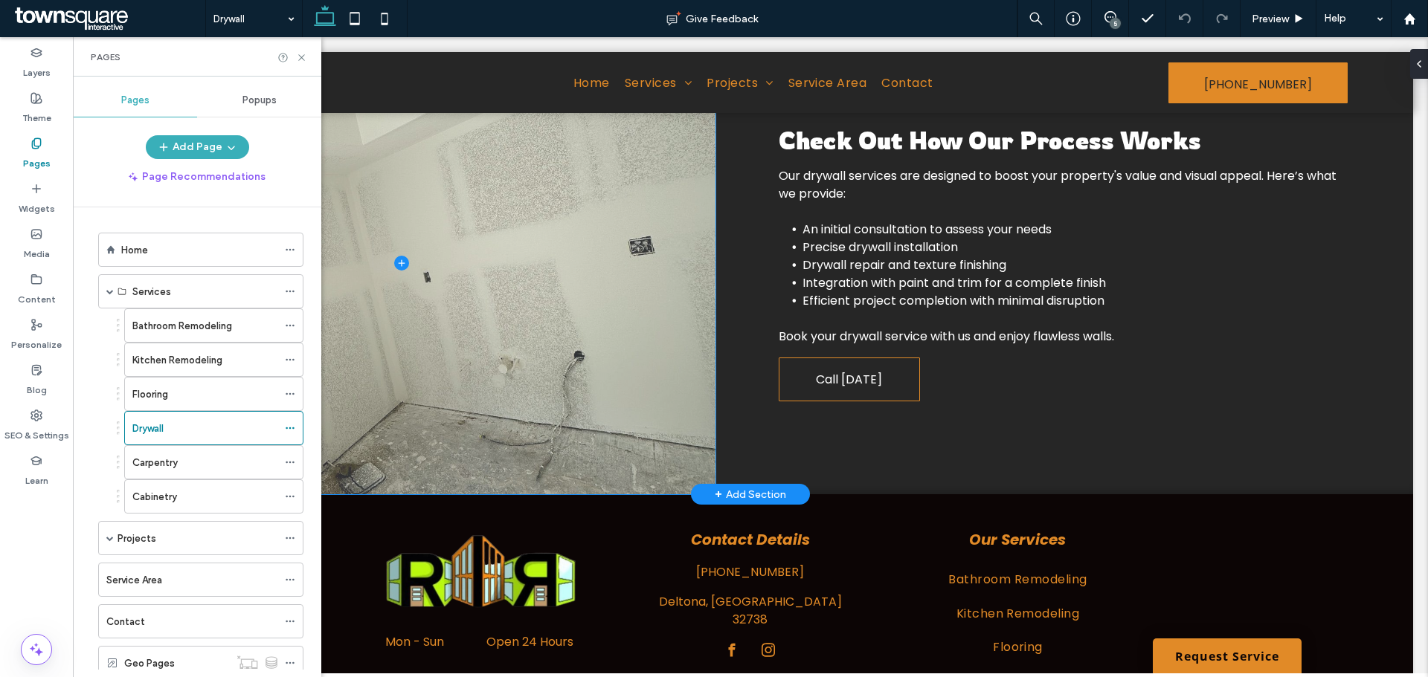
scroll to position [669, 0]
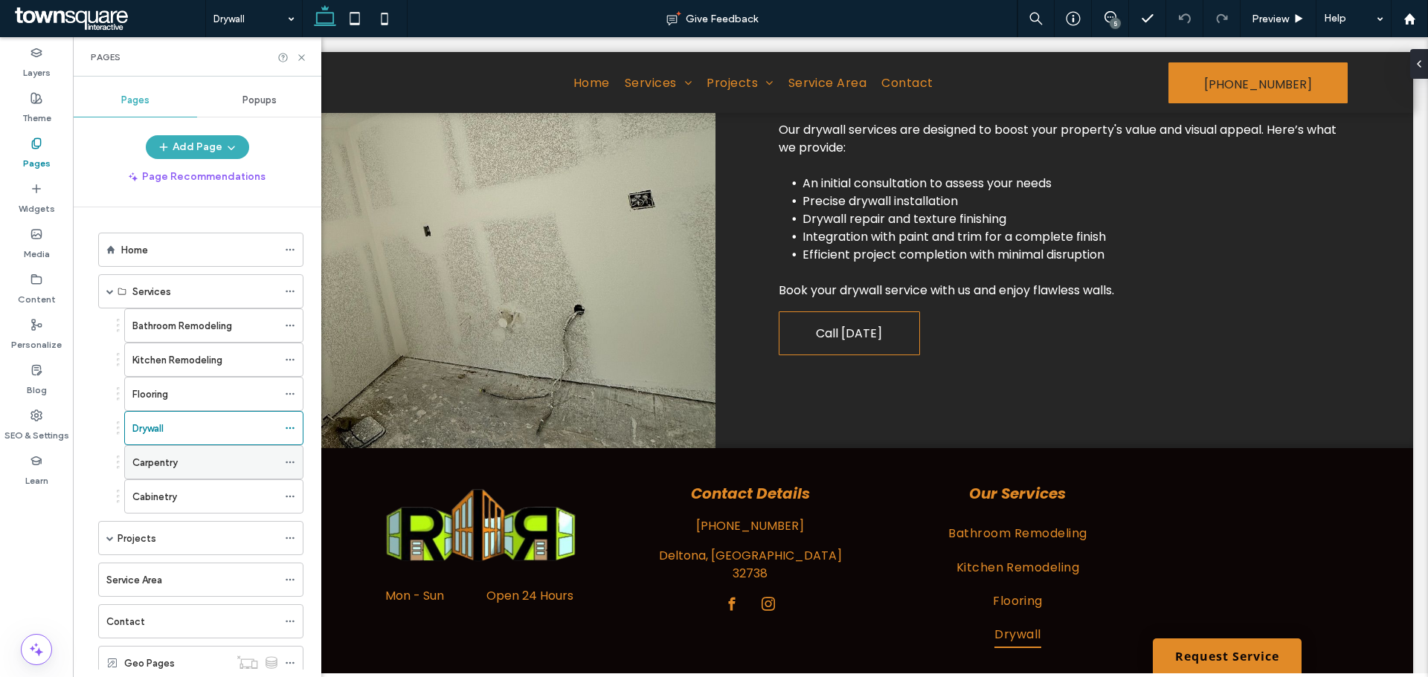
click at [171, 449] on div "Carpentry" at bounding box center [204, 462] width 145 height 33
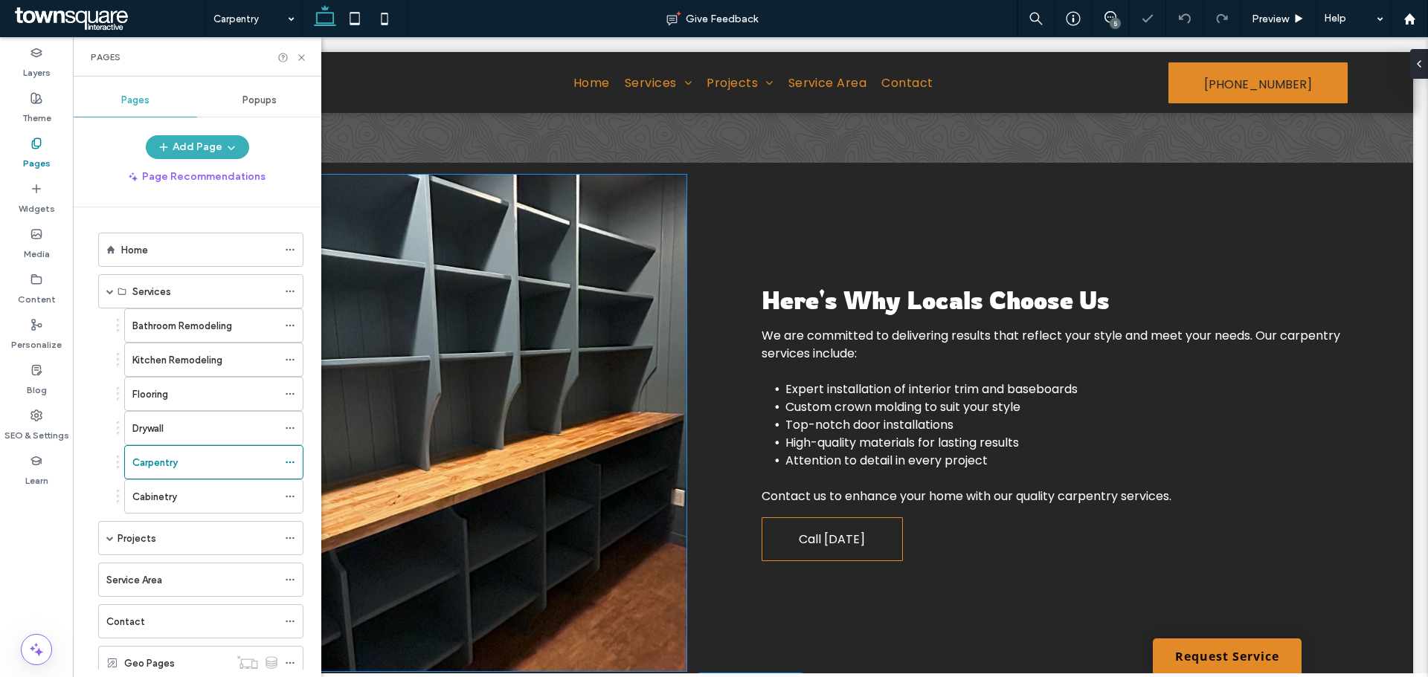
click at [472, 365] on img at bounding box center [393, 423] width 587 height 497
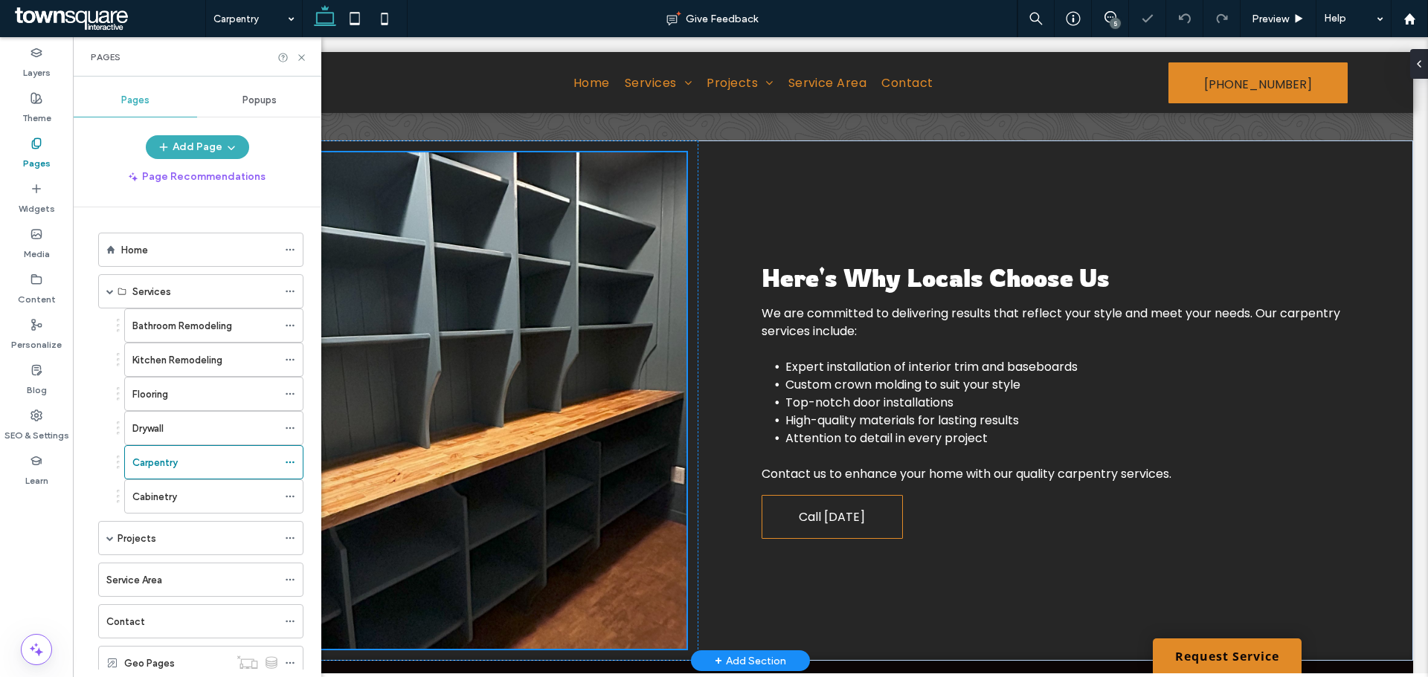
scroll to position [350, 0]
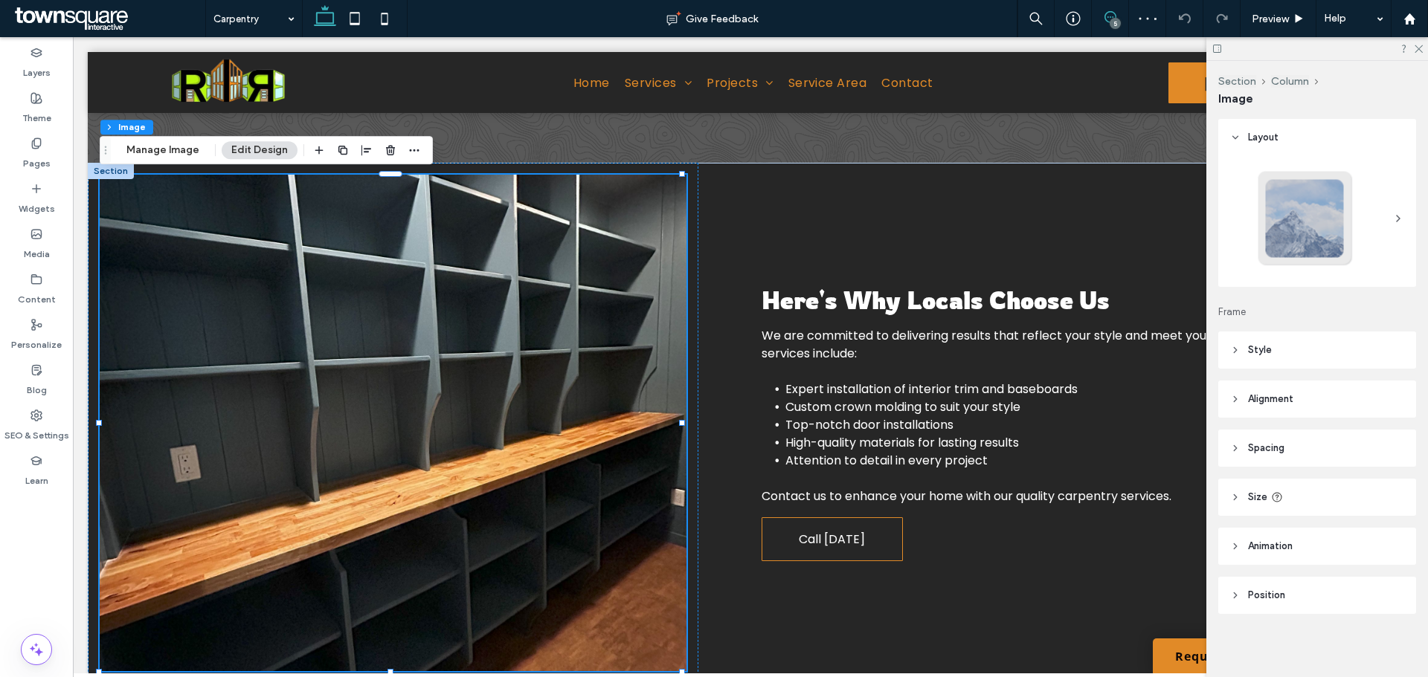
click at [1110, 18] on icon at bounding box center [1110, 17] width 12 height 12
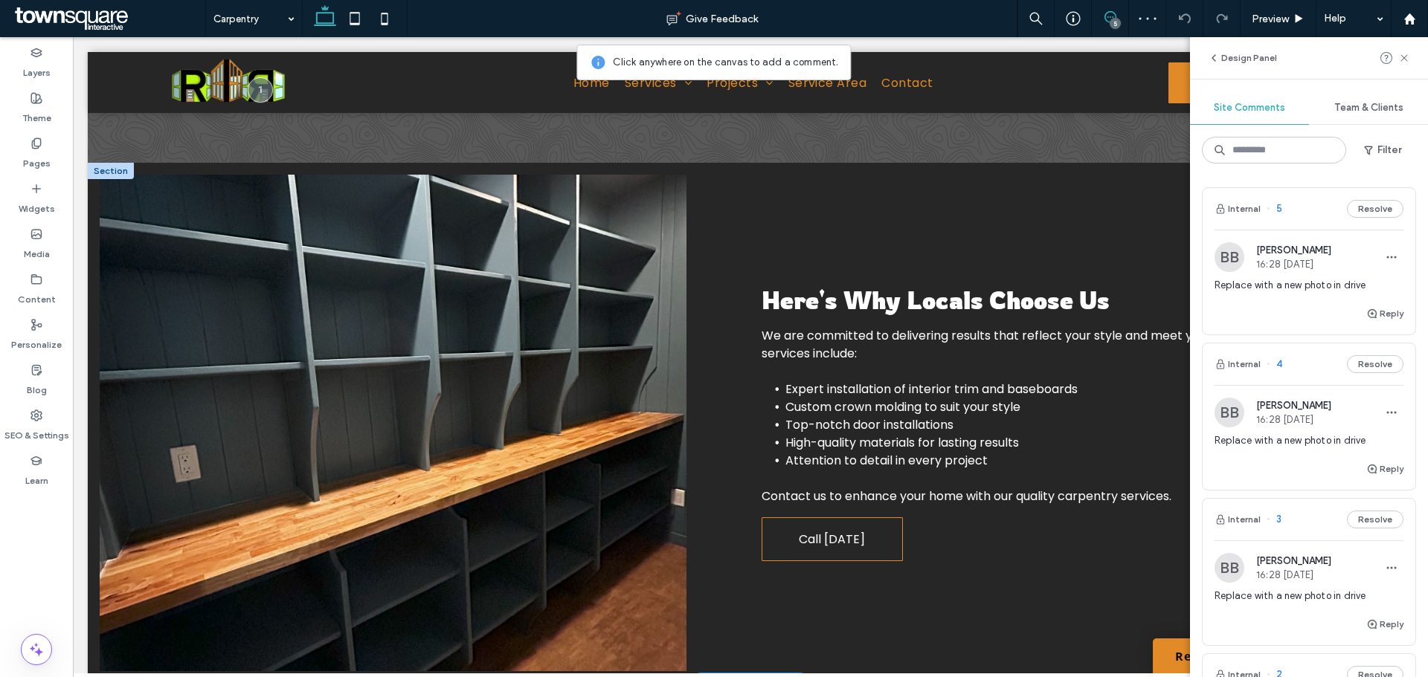
click at [523, 261] on img at bounding box center [393, 423] width 587 height 497
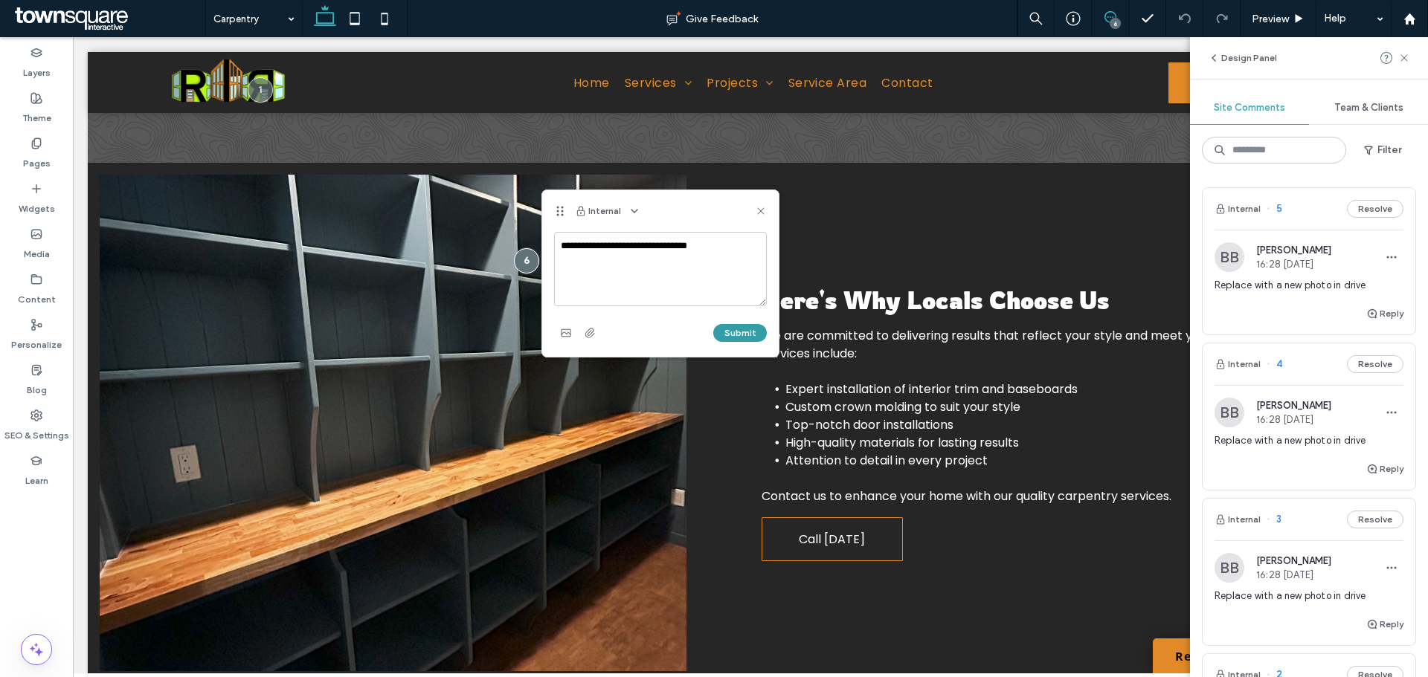
type textarea "**********"
click at [753, 337] on button "Submit" at bounding box center [740, 333] width 54 height 18
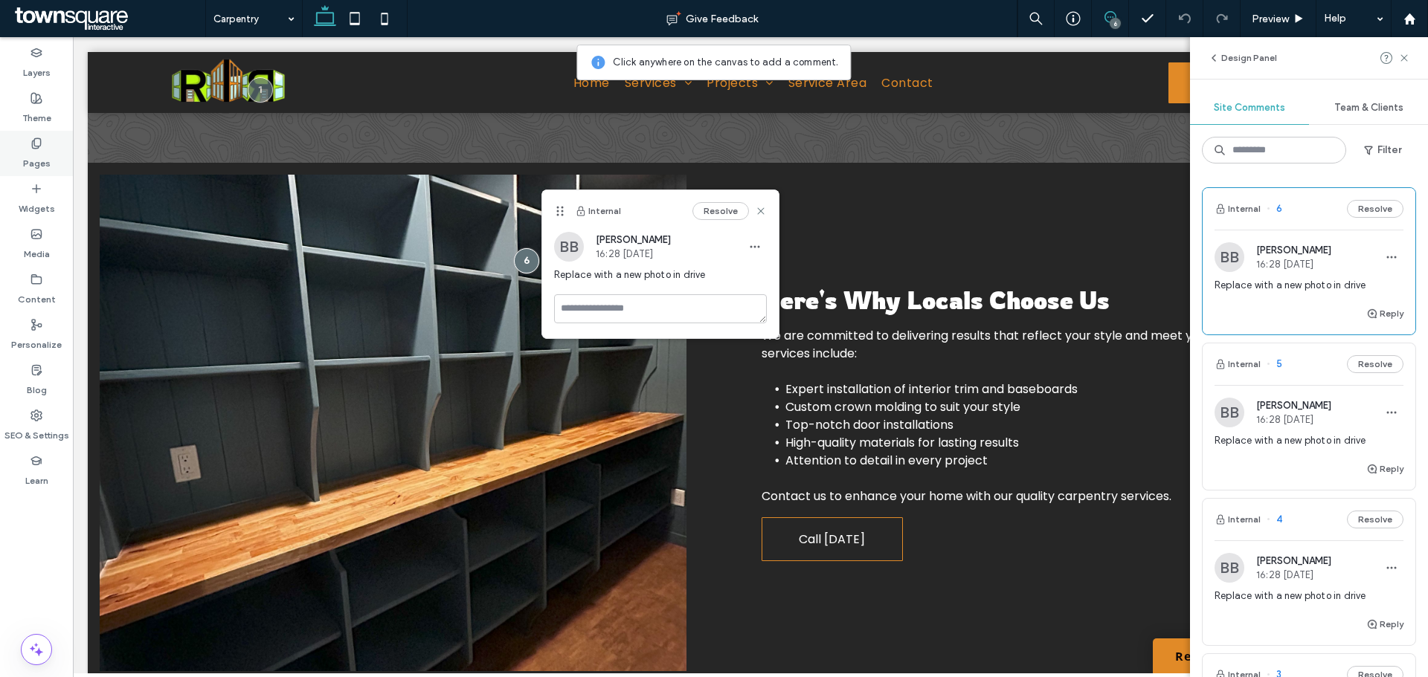
click at [37, 159] on label "Pages" at bounding box center [37, 159] width 28 height 21
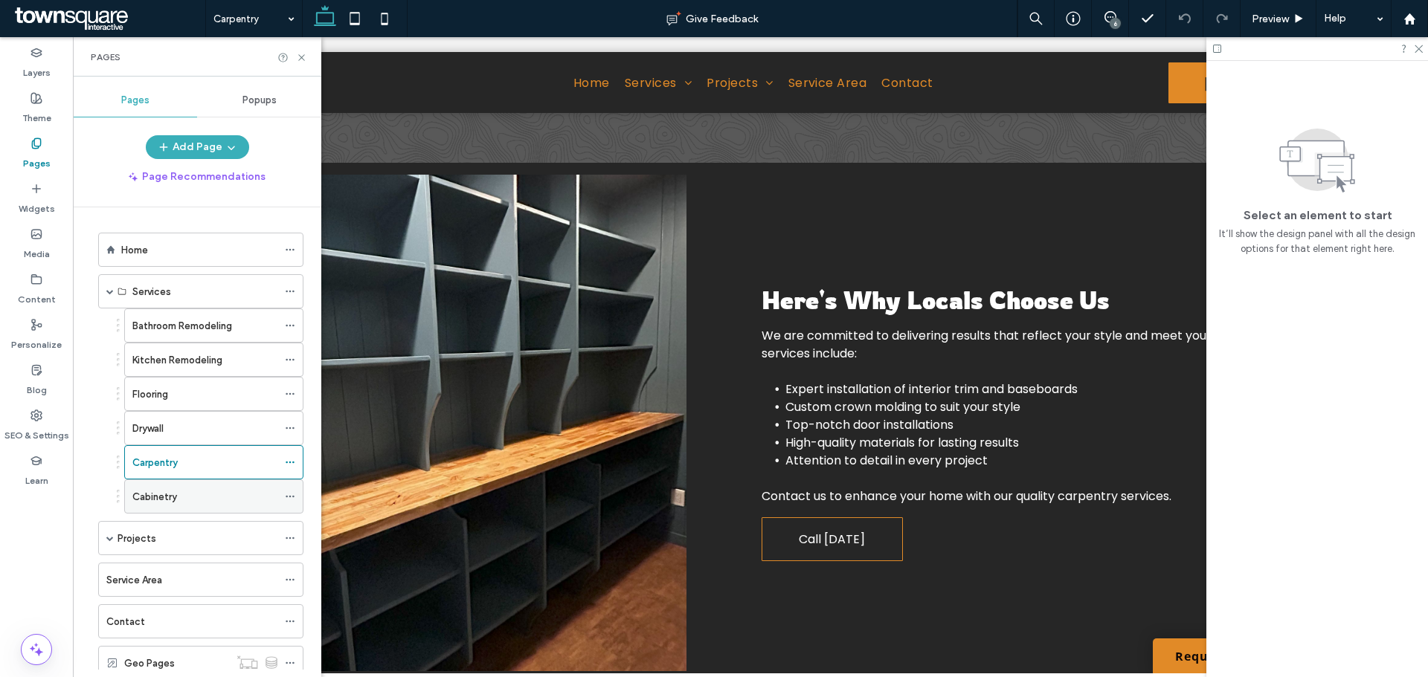
click at [176, 501] on label "Cabinetry" at bounding box center [154, 497] width 45 height 26
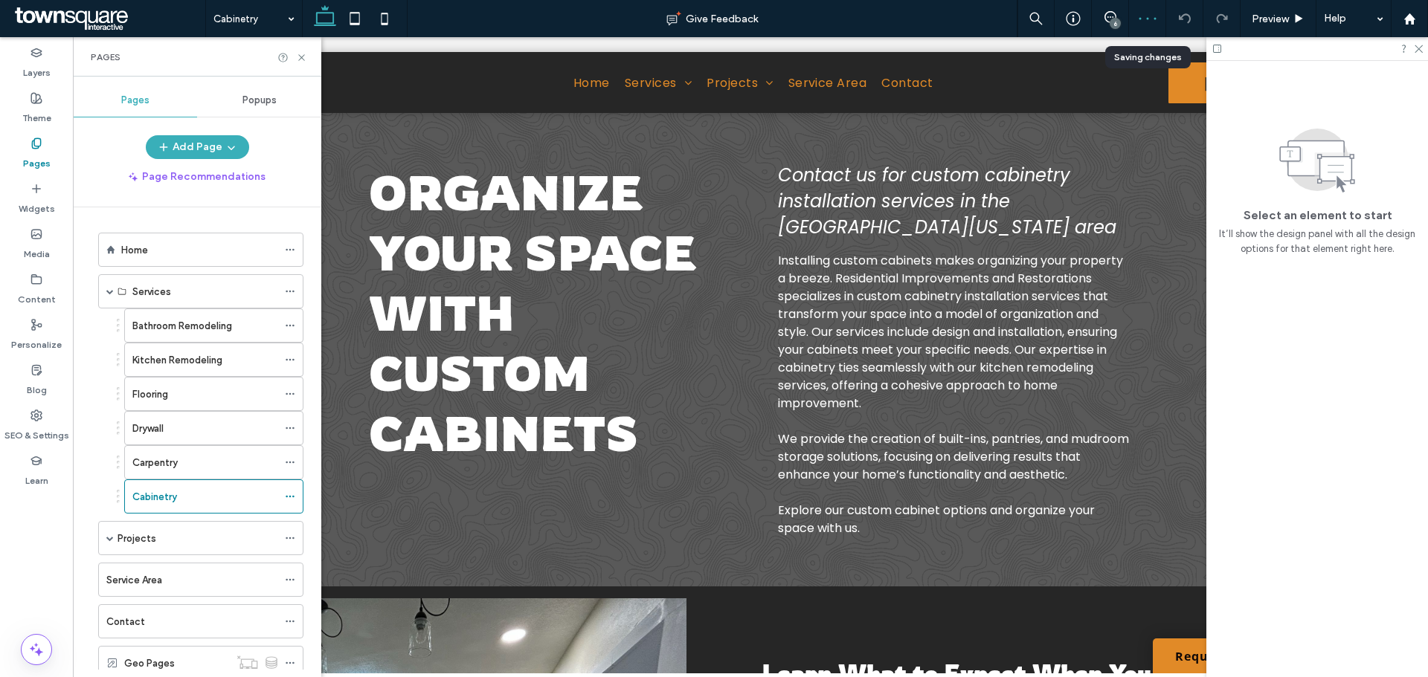
scroll to position [498, 0]
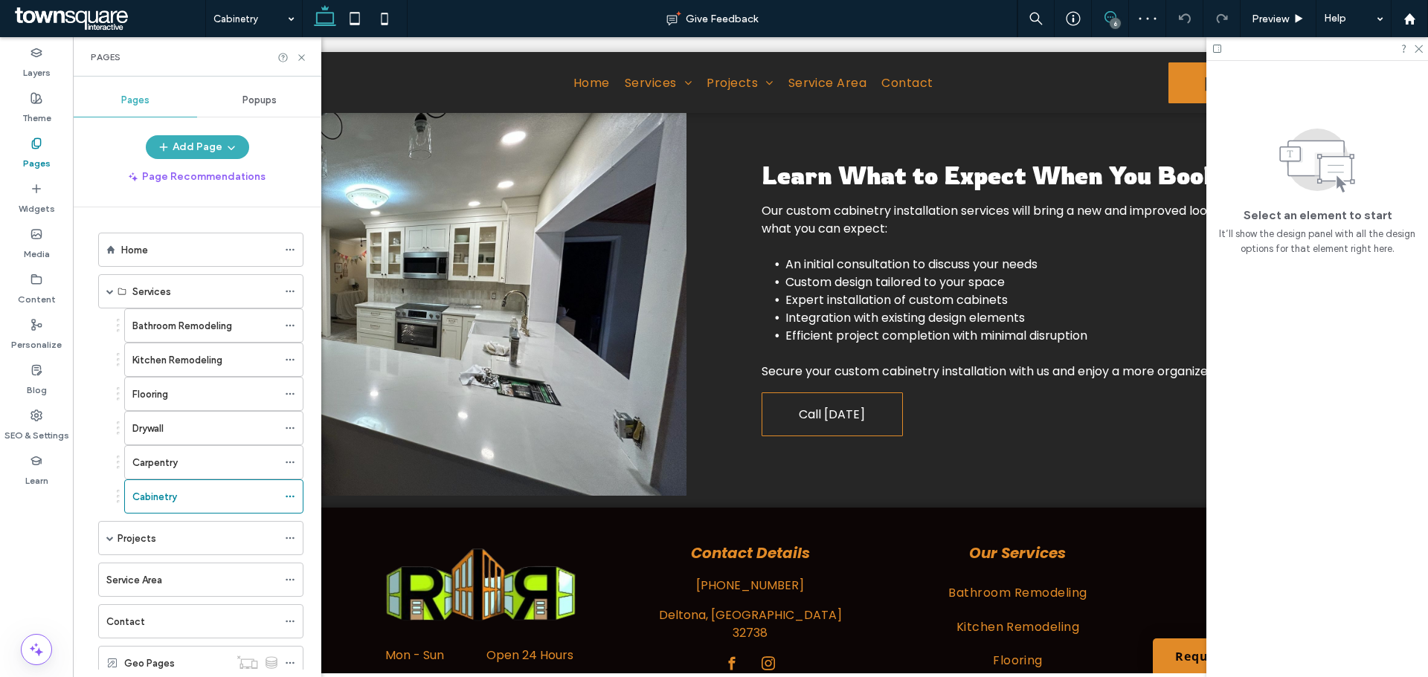
click at [1108, 15] on icon at bounding box center [1110, 17] width 12 height 12
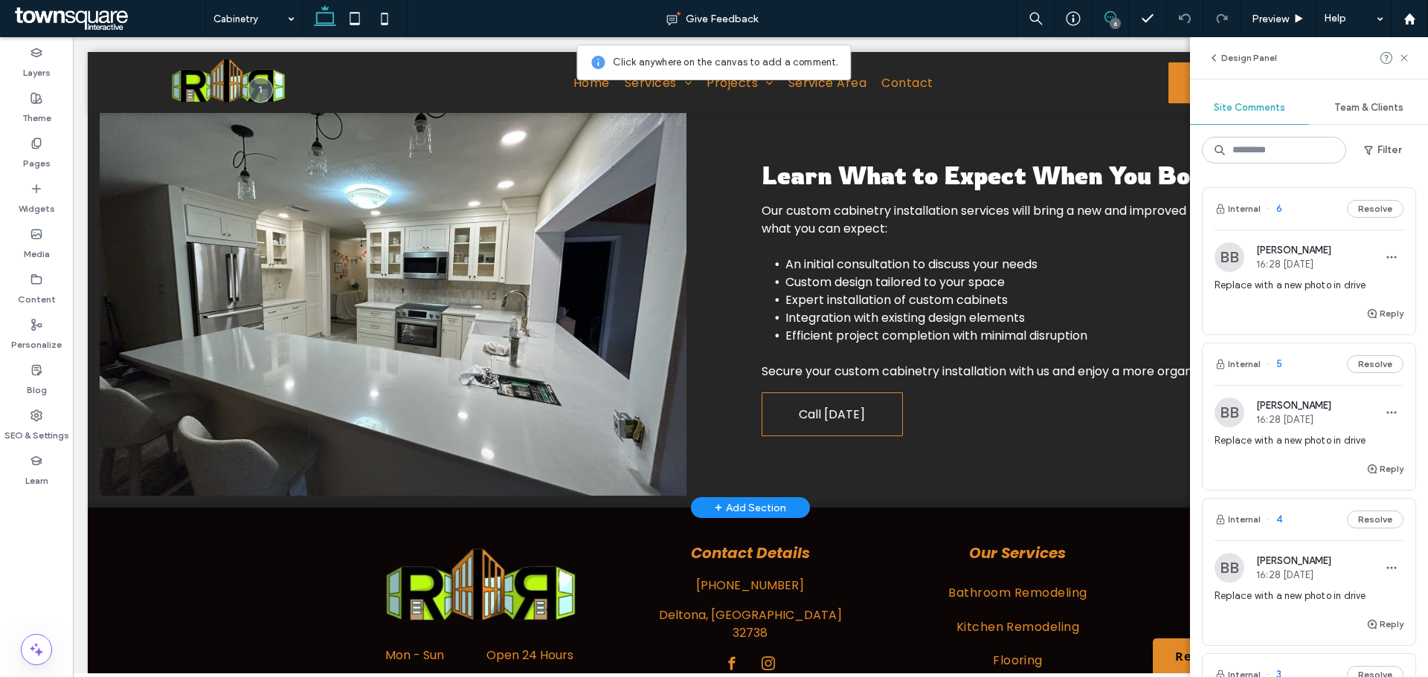
click at [507, 251] on img at bounding box center [393, 298] width 587 height 396
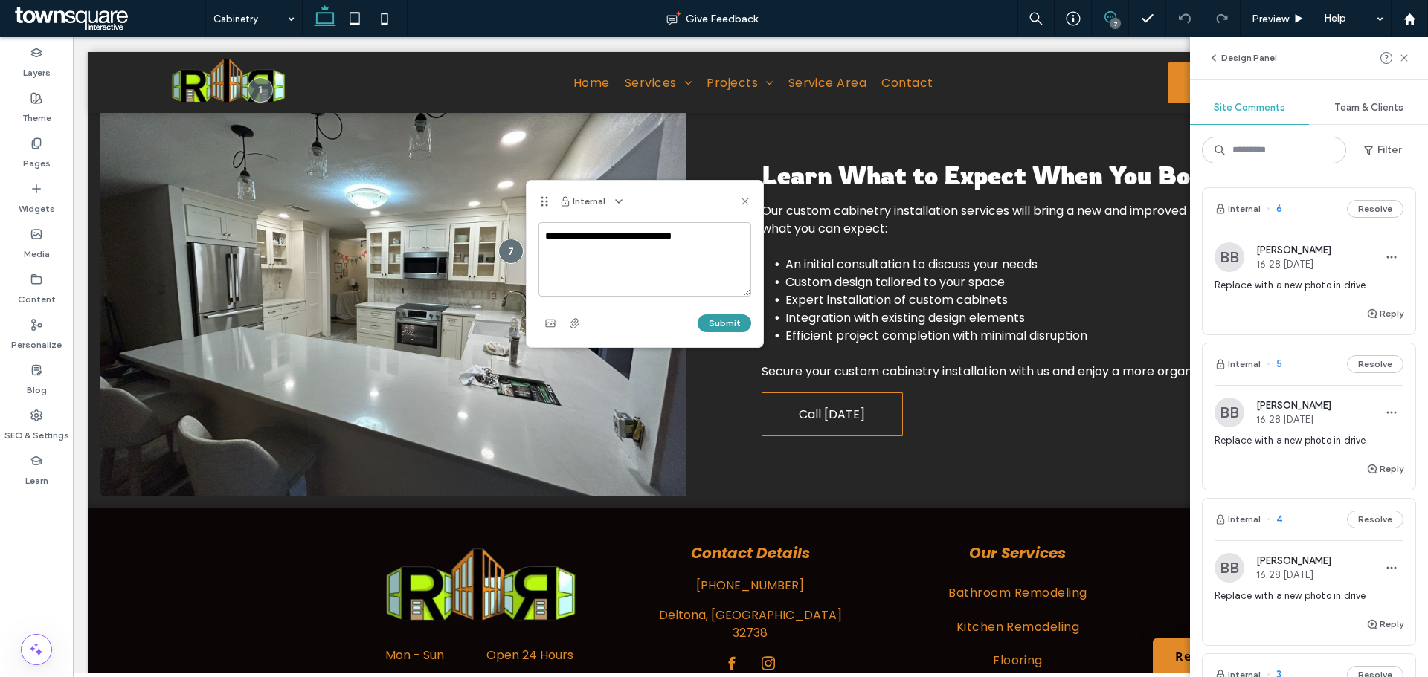
type textarea "**********"
click at [716, 324] on button "Submit" at bounding box center [725, 324] width 54 height 18
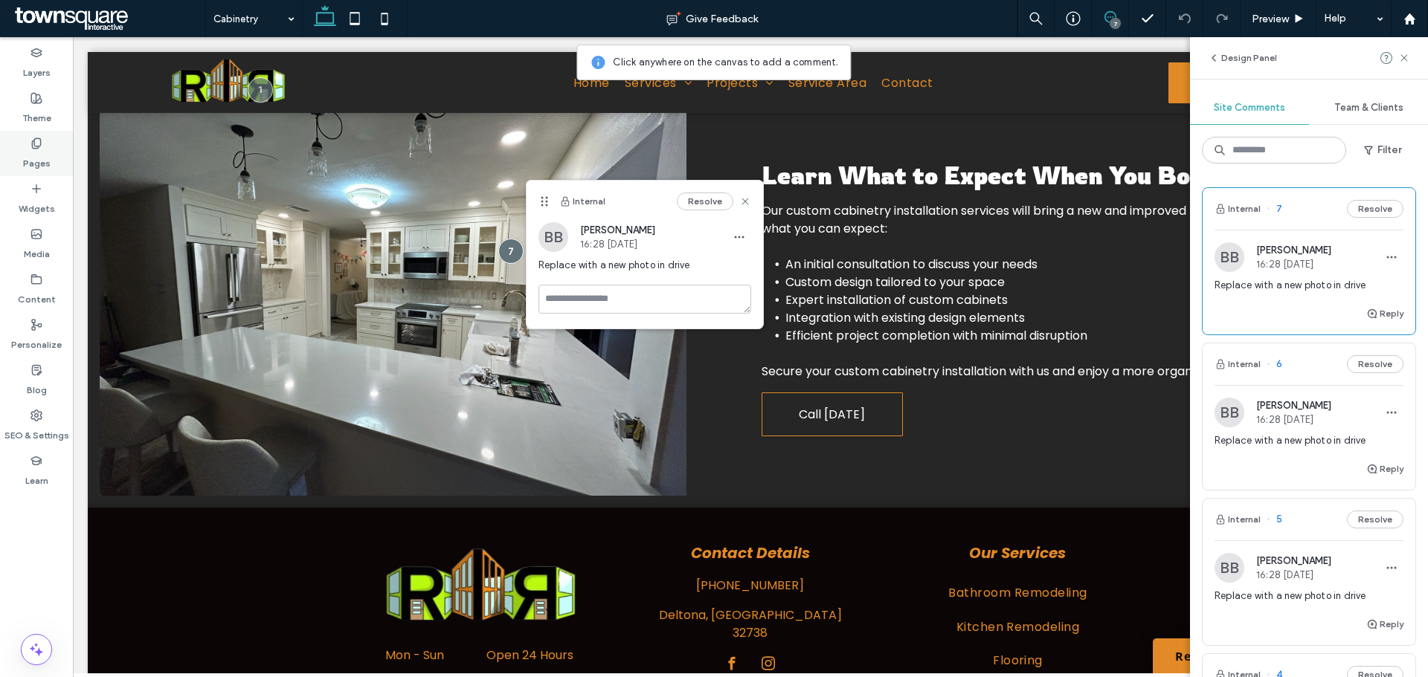
click at [33, 149] on div "Pages" at bounding box center [36, 153] width 73 height 45
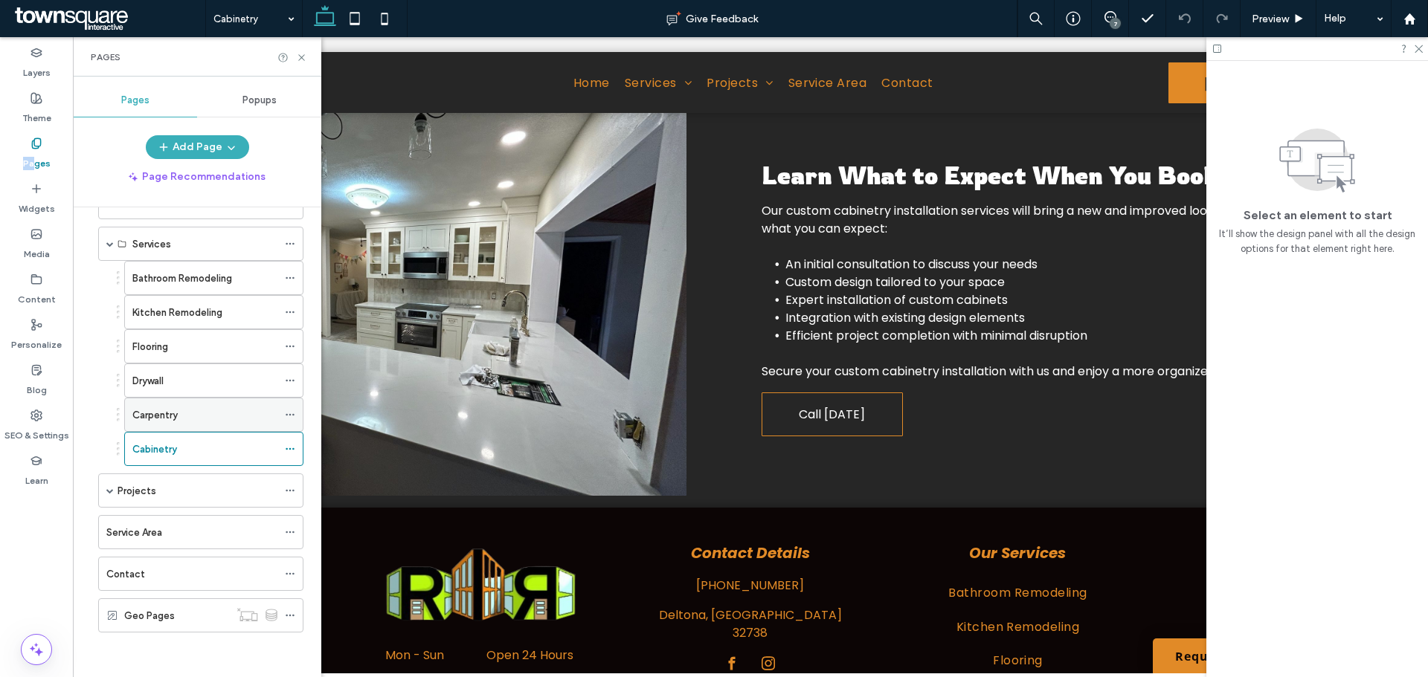
scroll to position [0, 0]
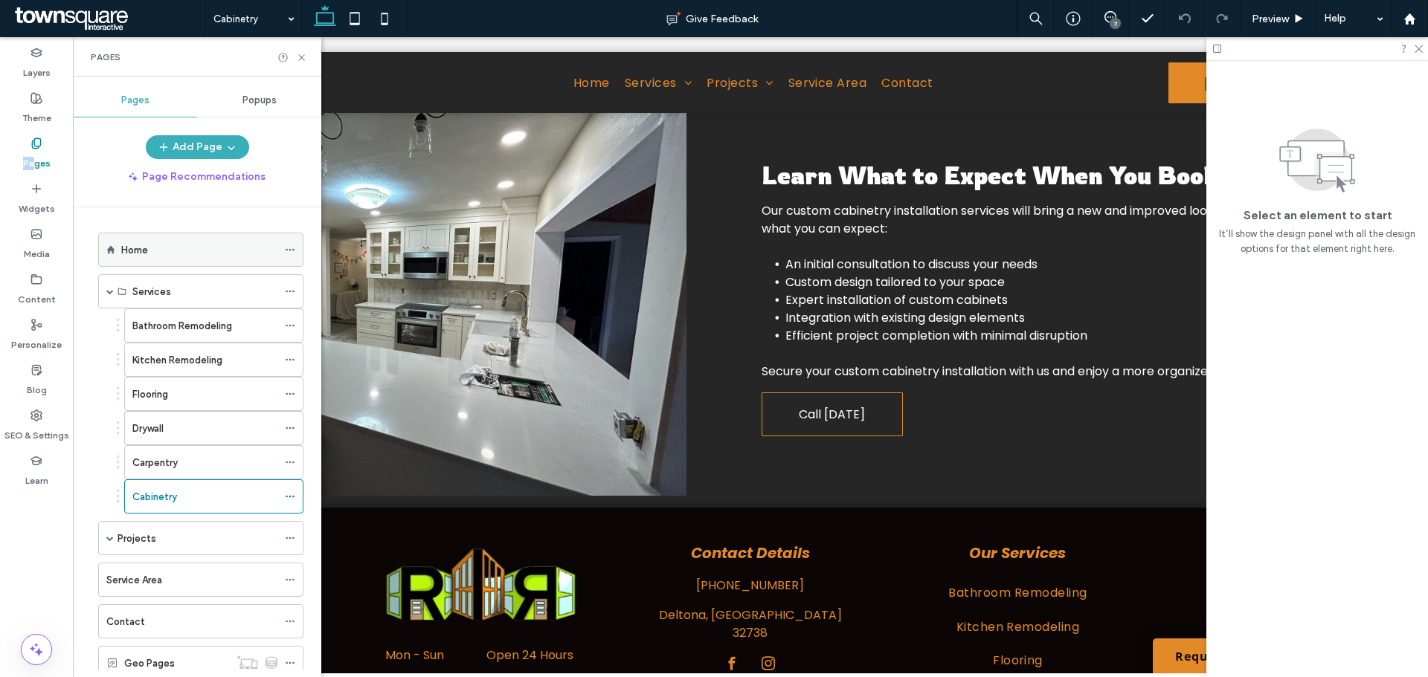
click at [132, 256] on label "Home" at bounding box center [134, 250] width 27 height 26
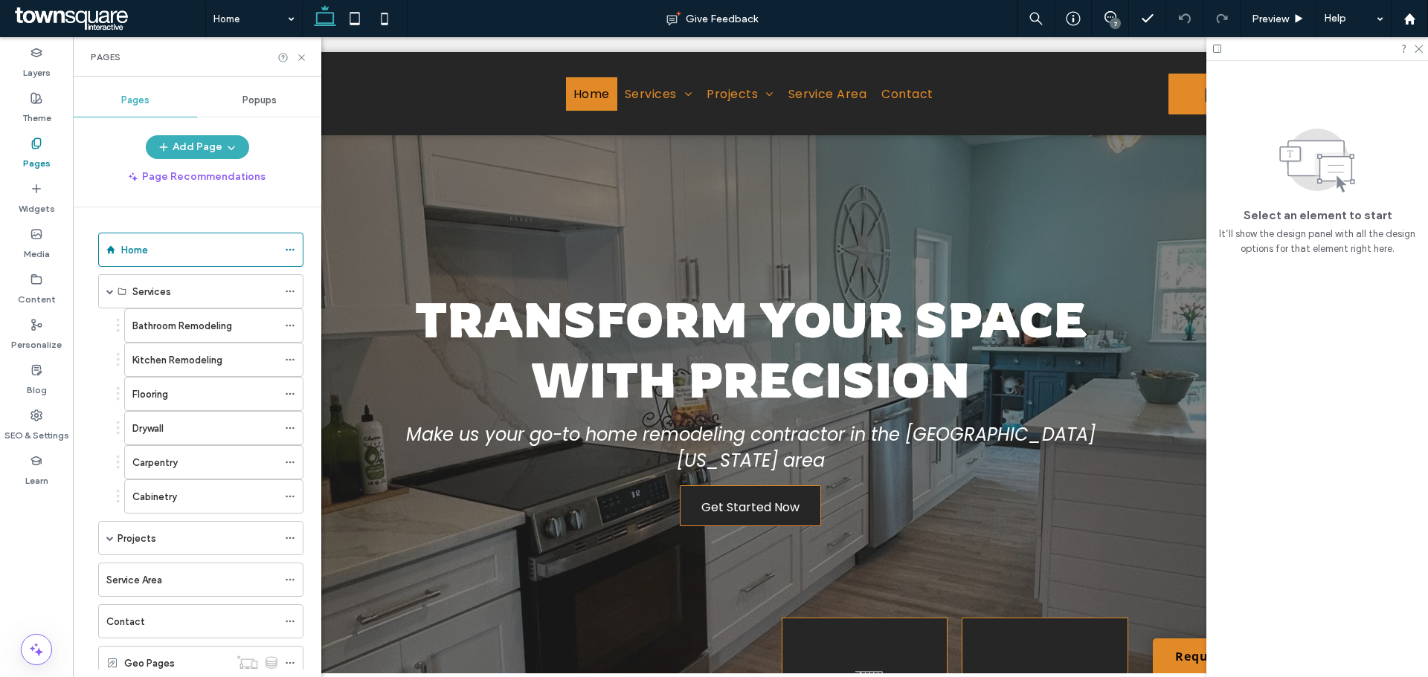
click at [1112, 19] on div "7" at bounding box center [1115, 23] width 11 height 11
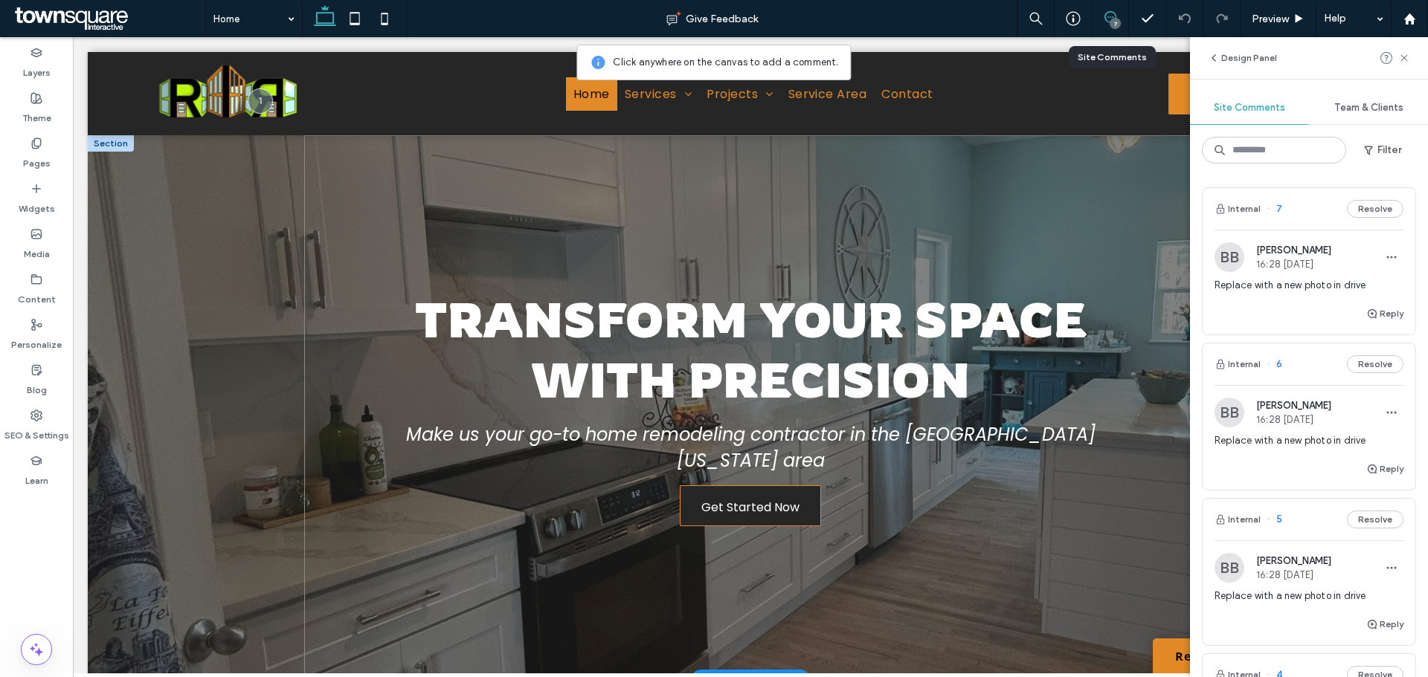
click at [779, 181] on div "Transform Your Space with Precision Make us your go-to home remodeling contract…" at bounding box center [750, 407] width 892 height 545
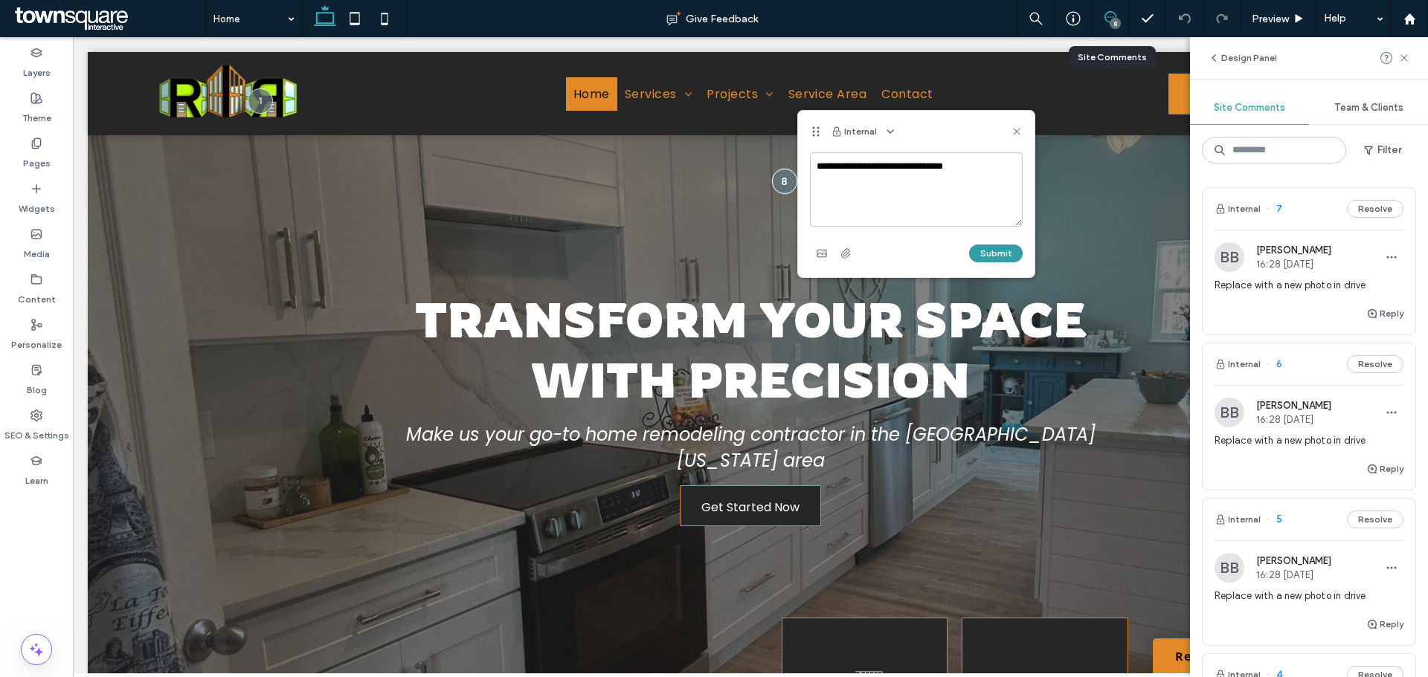
type textarea "**********"
click at [996, 254] on button "Submit" at bounding box center [996, 254] width 54 height 18
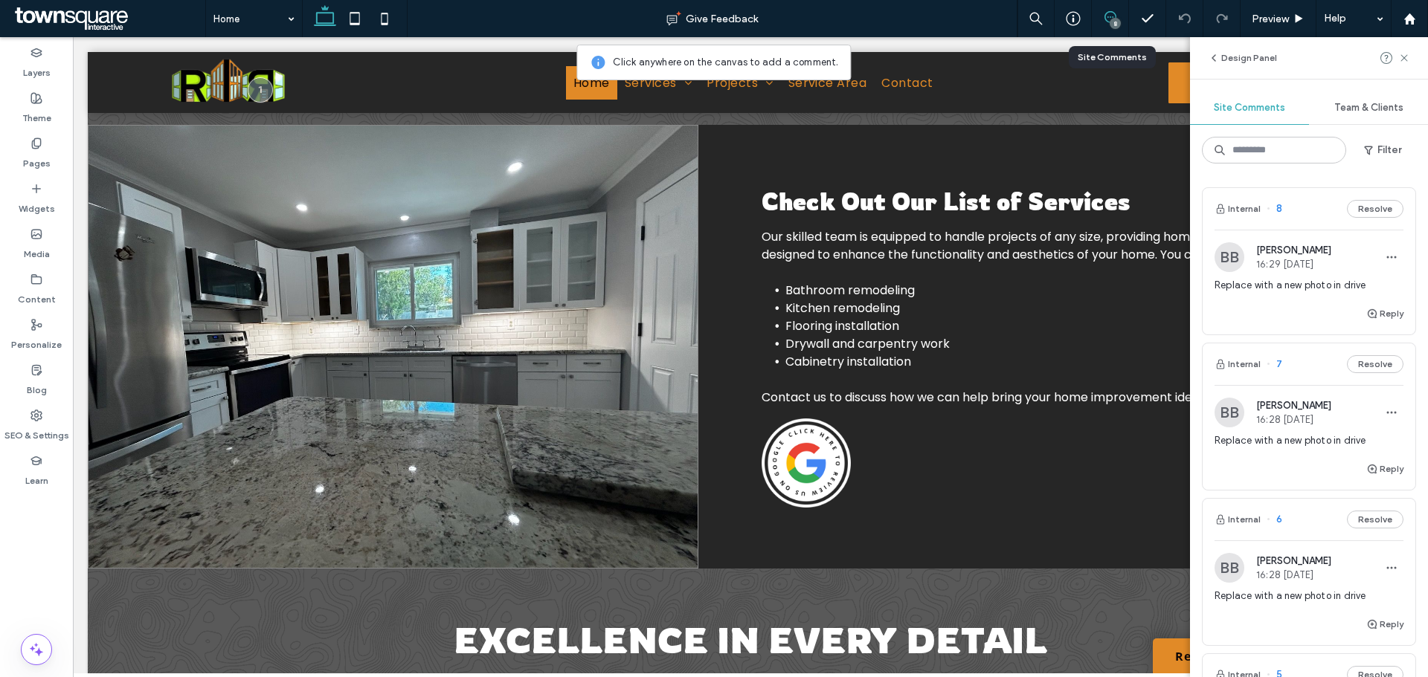
scroll to position [1041, 0]
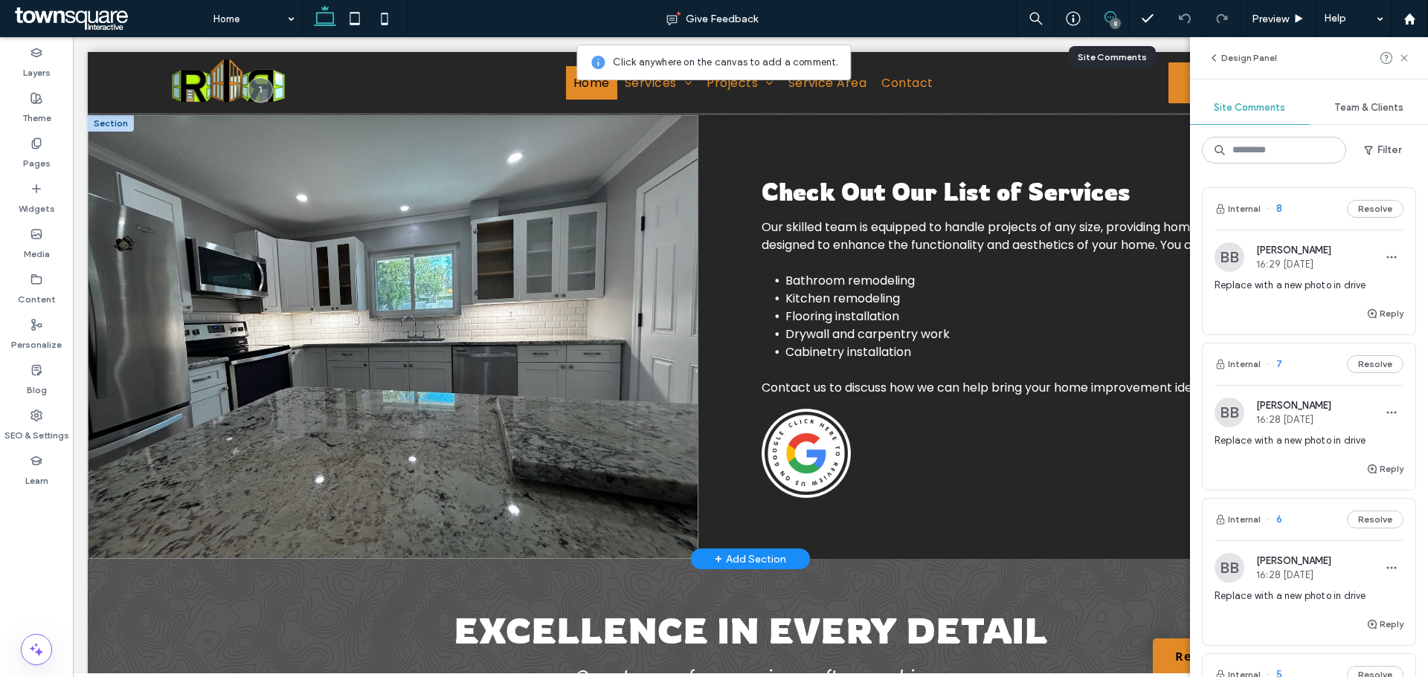
click at [520, 271] on span at bounding box center [393, 337] width 611 height 444
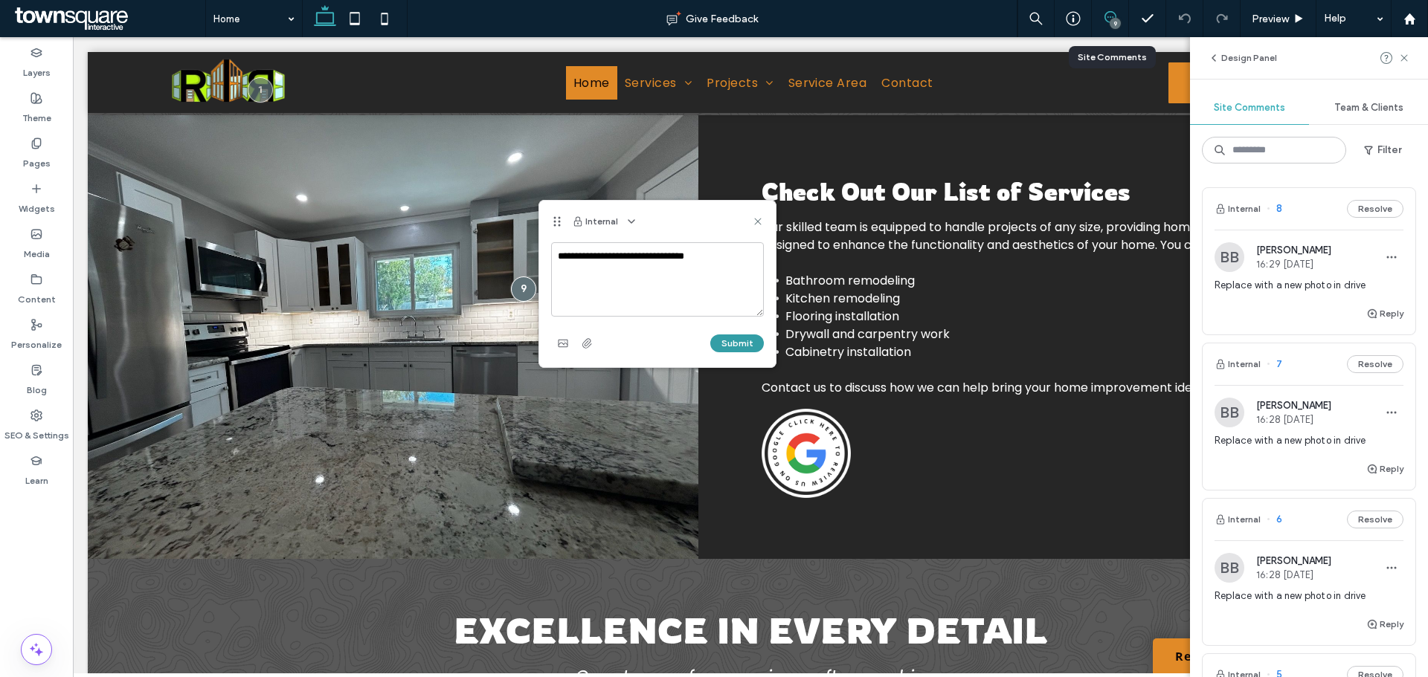
type textarea "**********"
click at [741, 346] on button "Submit" at bounding box center [737, 344] width 54 height 18
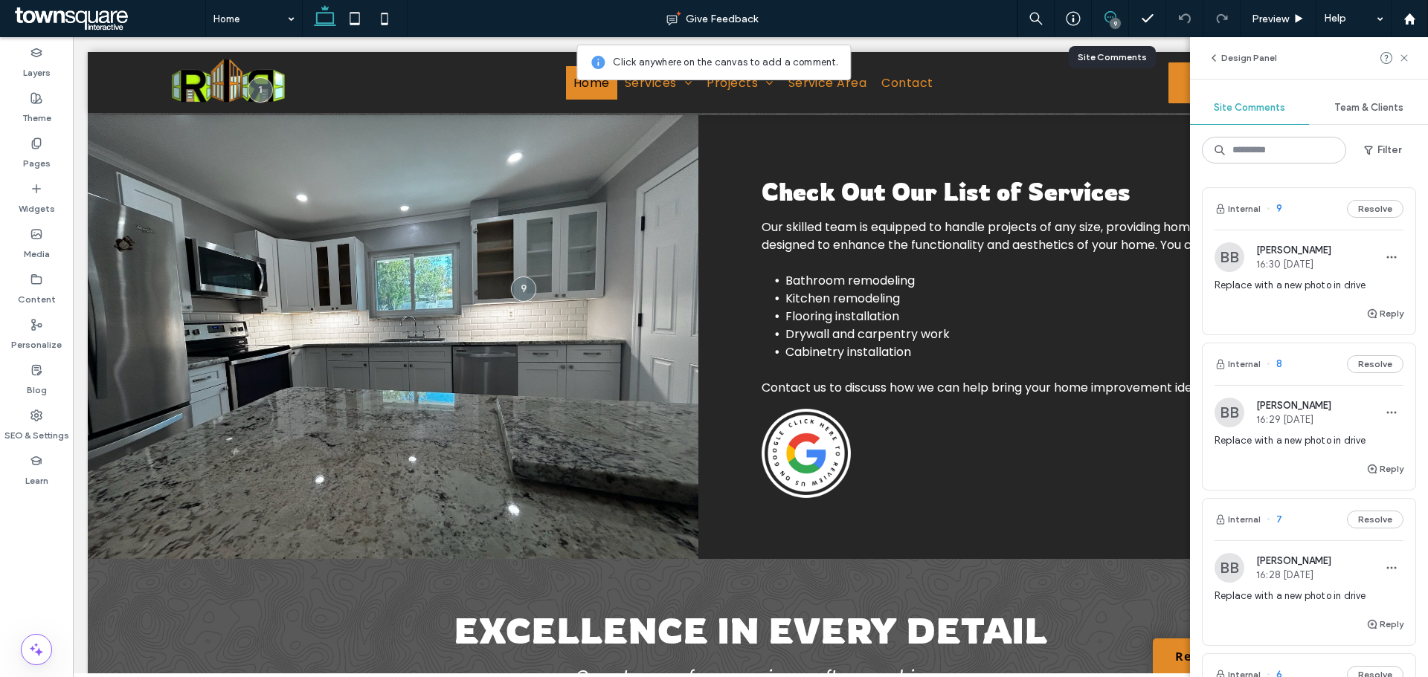
drag, startPoint x: 1403, startPoint y: 58, endPoint x: 1389, endPoint y: 65, distance: 15.6
click at [1403, 58] on use at bounding box center [1403, 57] width 7 height 7
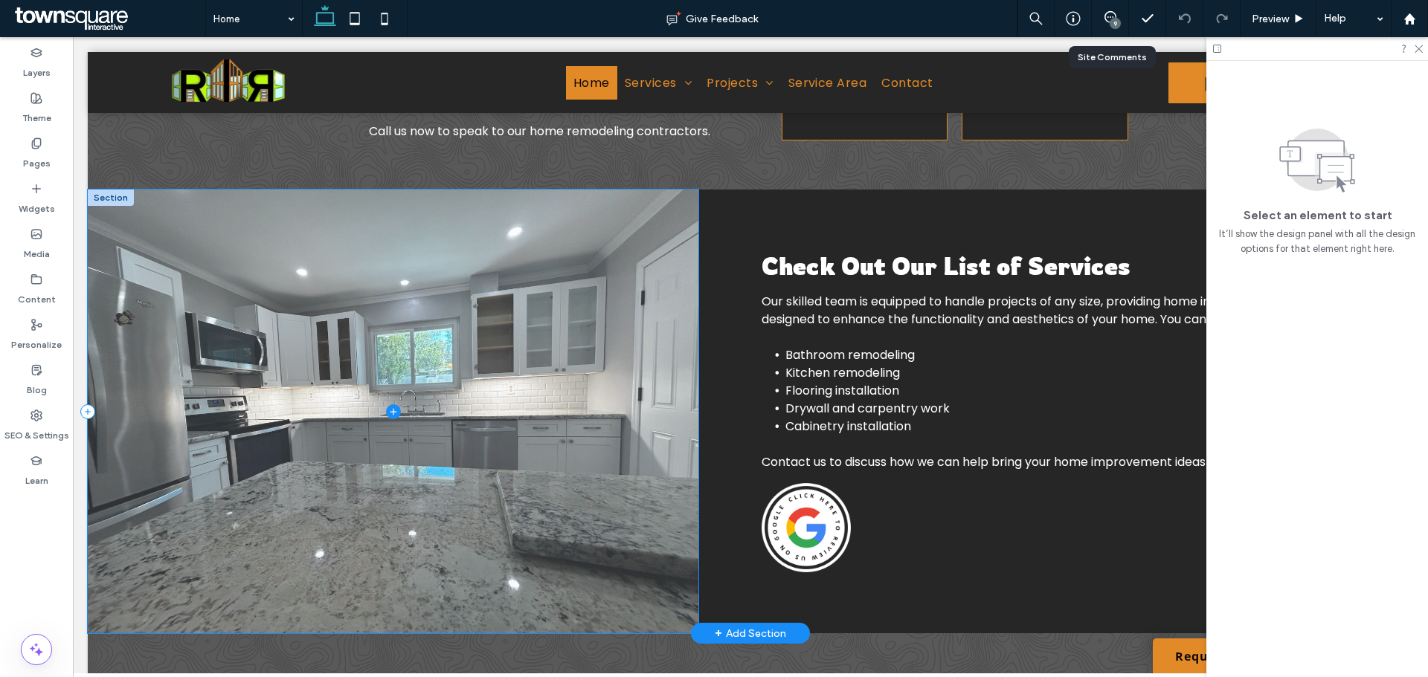
scroll to position [818, 0]
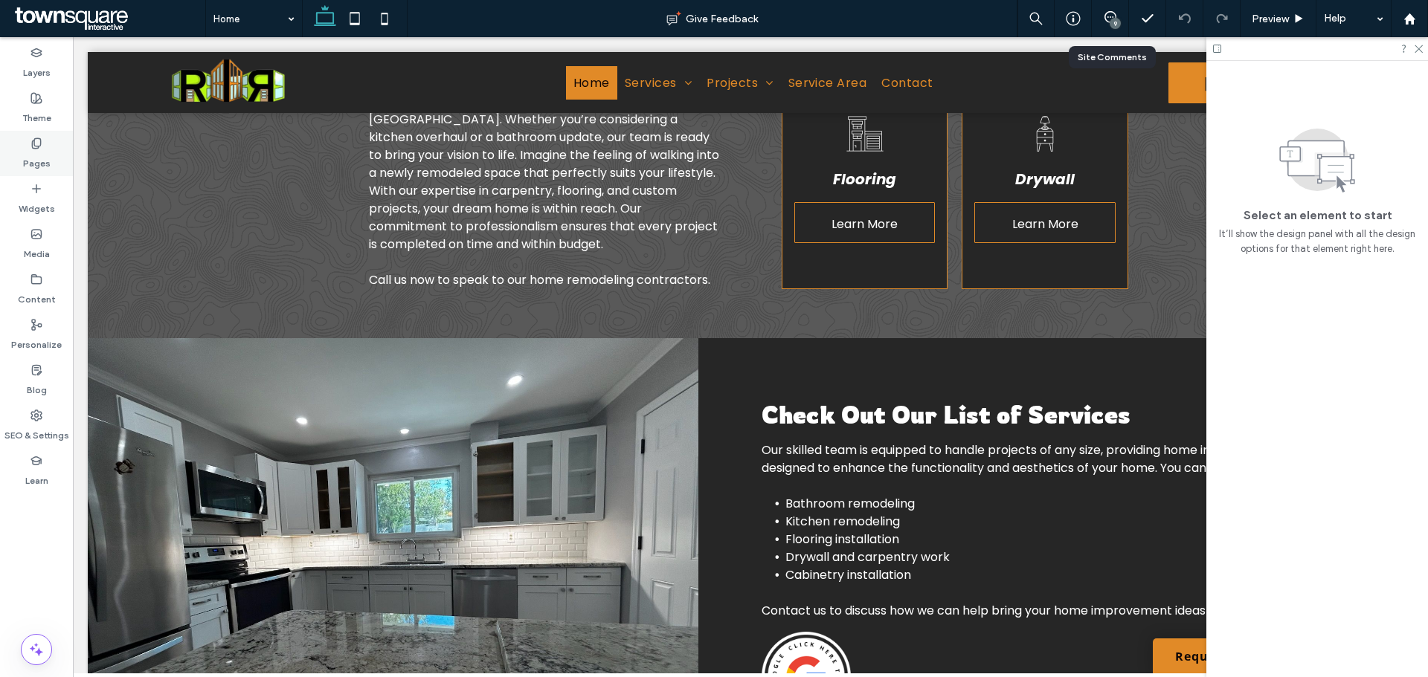
click at [41, 148] on icon at bounding box center [36, 144] width 12 height 12
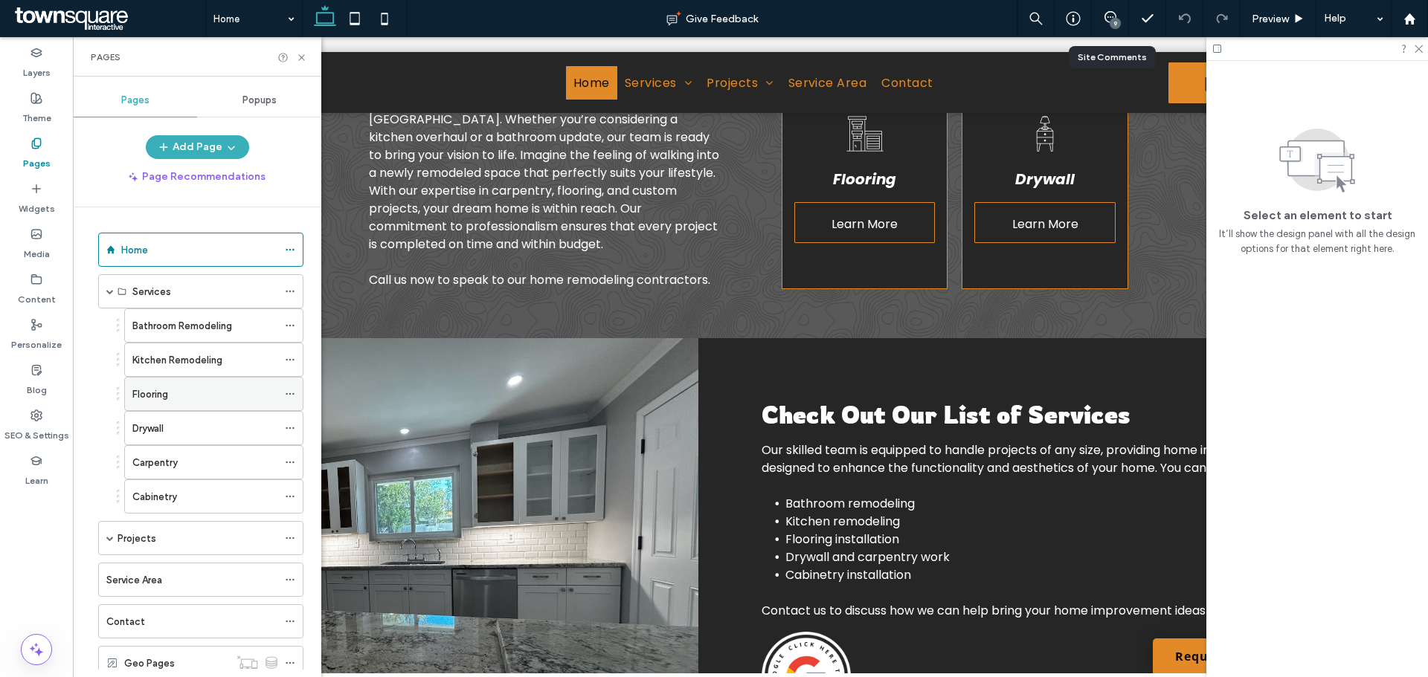
click at [179, 393] on div "Flooring" at bounding box center [204, 395] width 145 height 16
click at [184, 468] on div "Carpentry" at bounding box center [204, 463] width 145 height 16
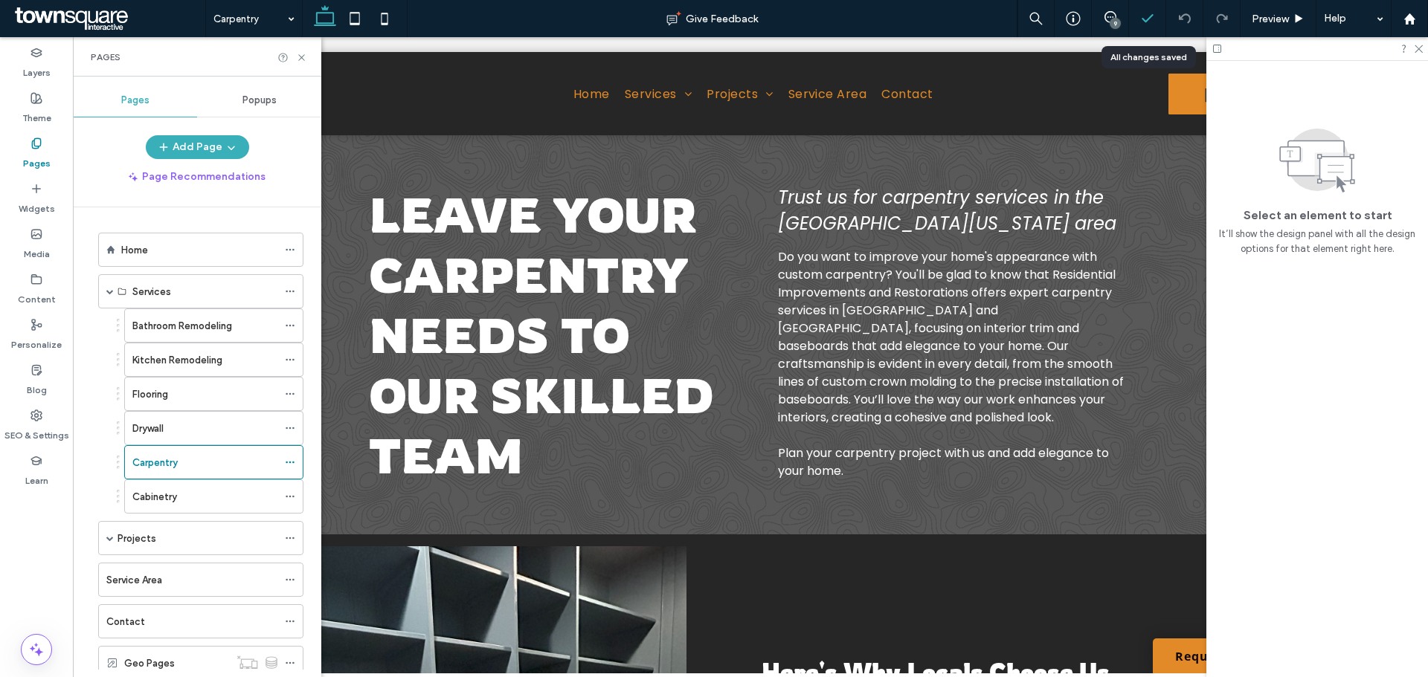
click at [1145, 20] on icon at bounding box center [1147, 18] width 15 height 15
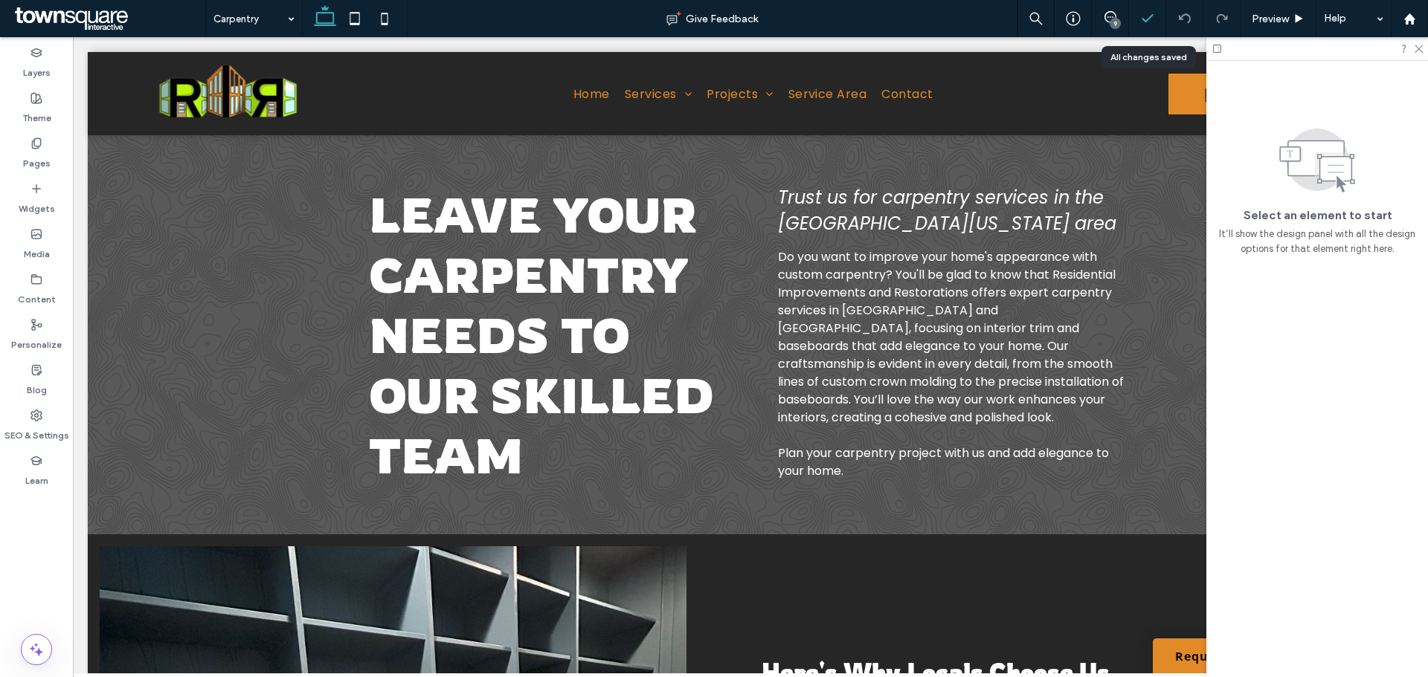
click at [1148, 19] on polyline at bounding box center [1147, 18] width 10 height 7
